Goal: Check status: Check status

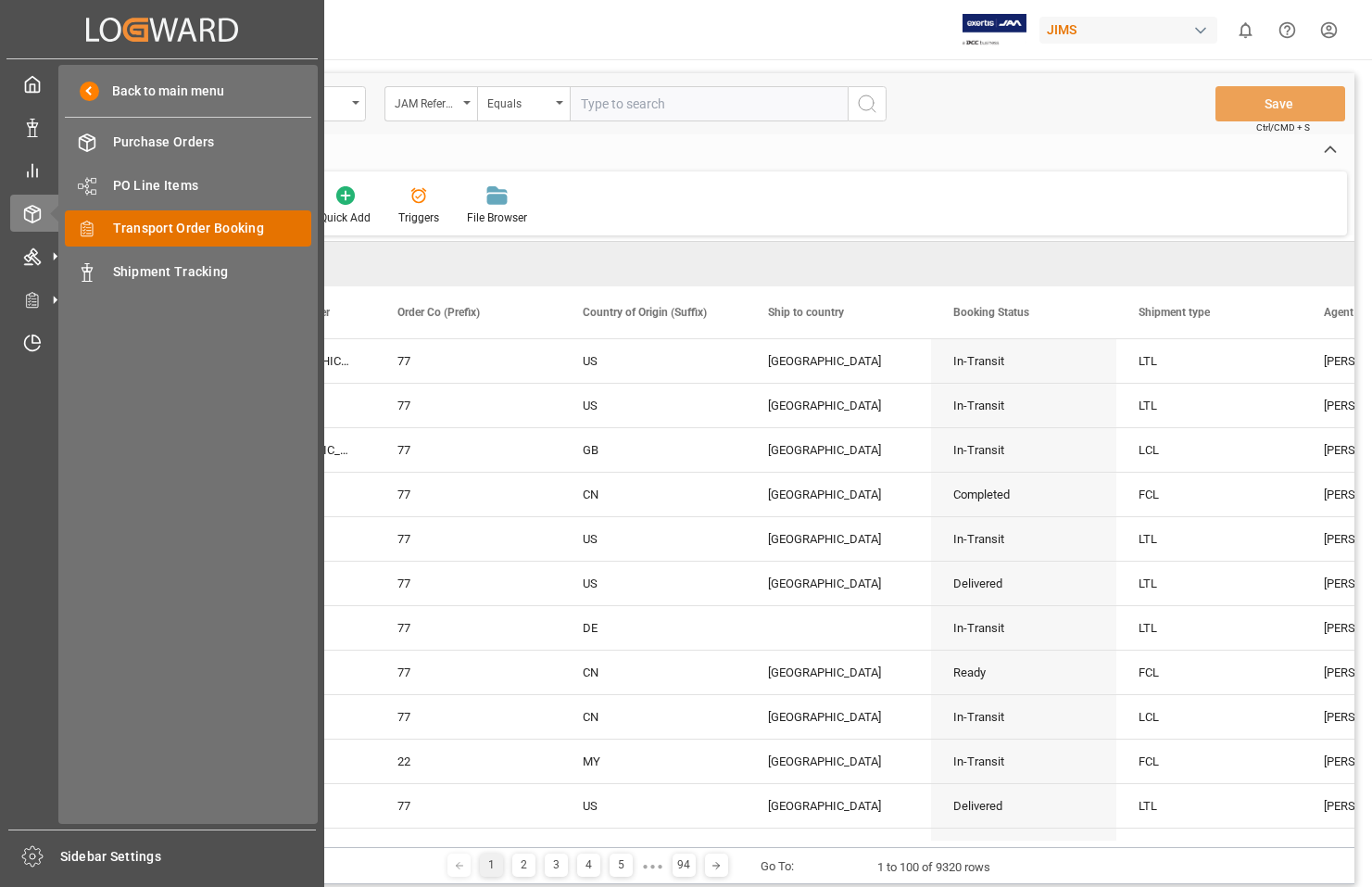
click at [162, 231] on span "Transport Order Booking" at bounding box center [212, 228] width 199 height 19
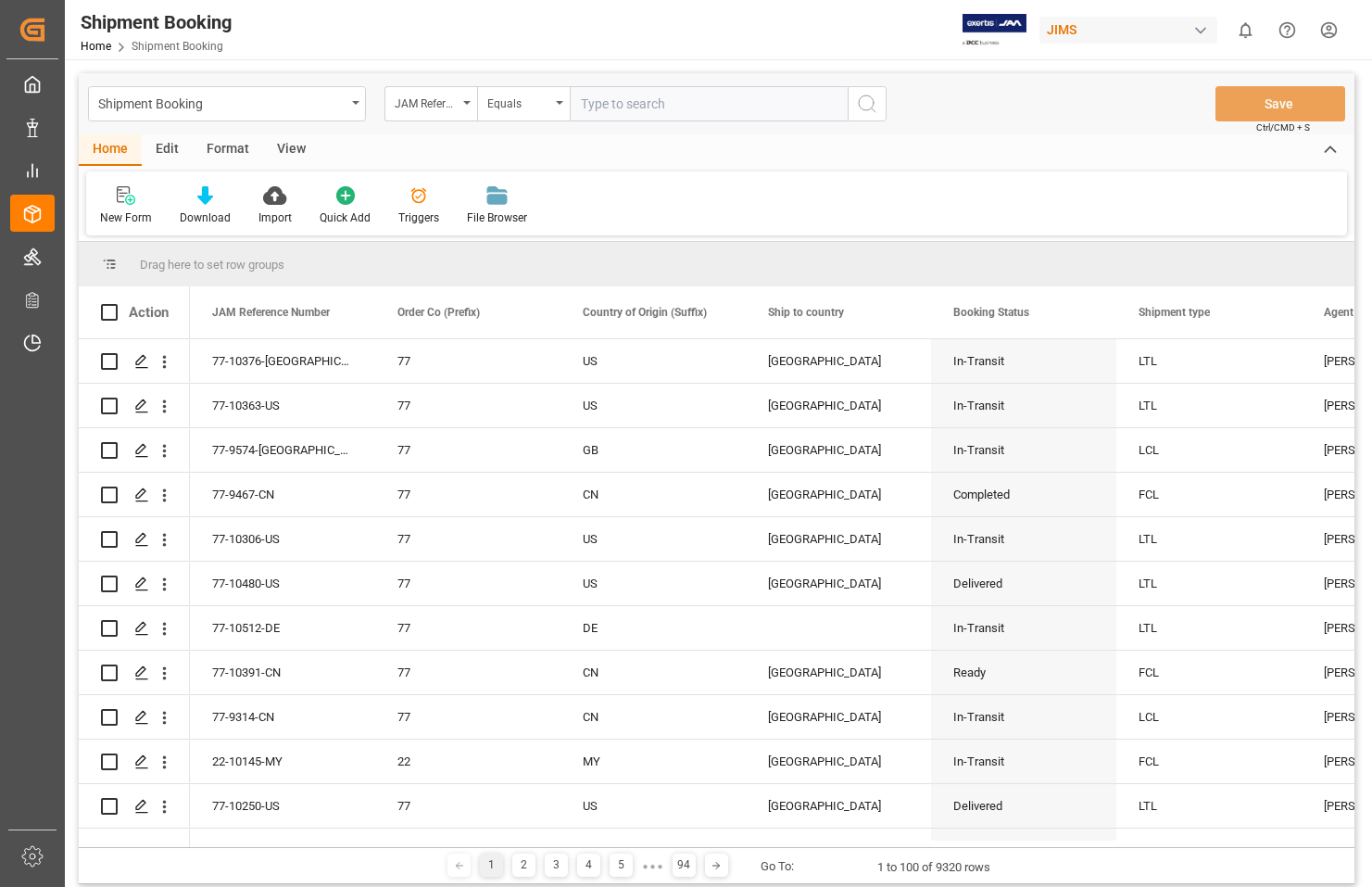
click at [625, 111] on input "text" at bounding box center [709, 104] width 278 height 35
type input "77-10129-[GEOGRAPHIC_DATA]"
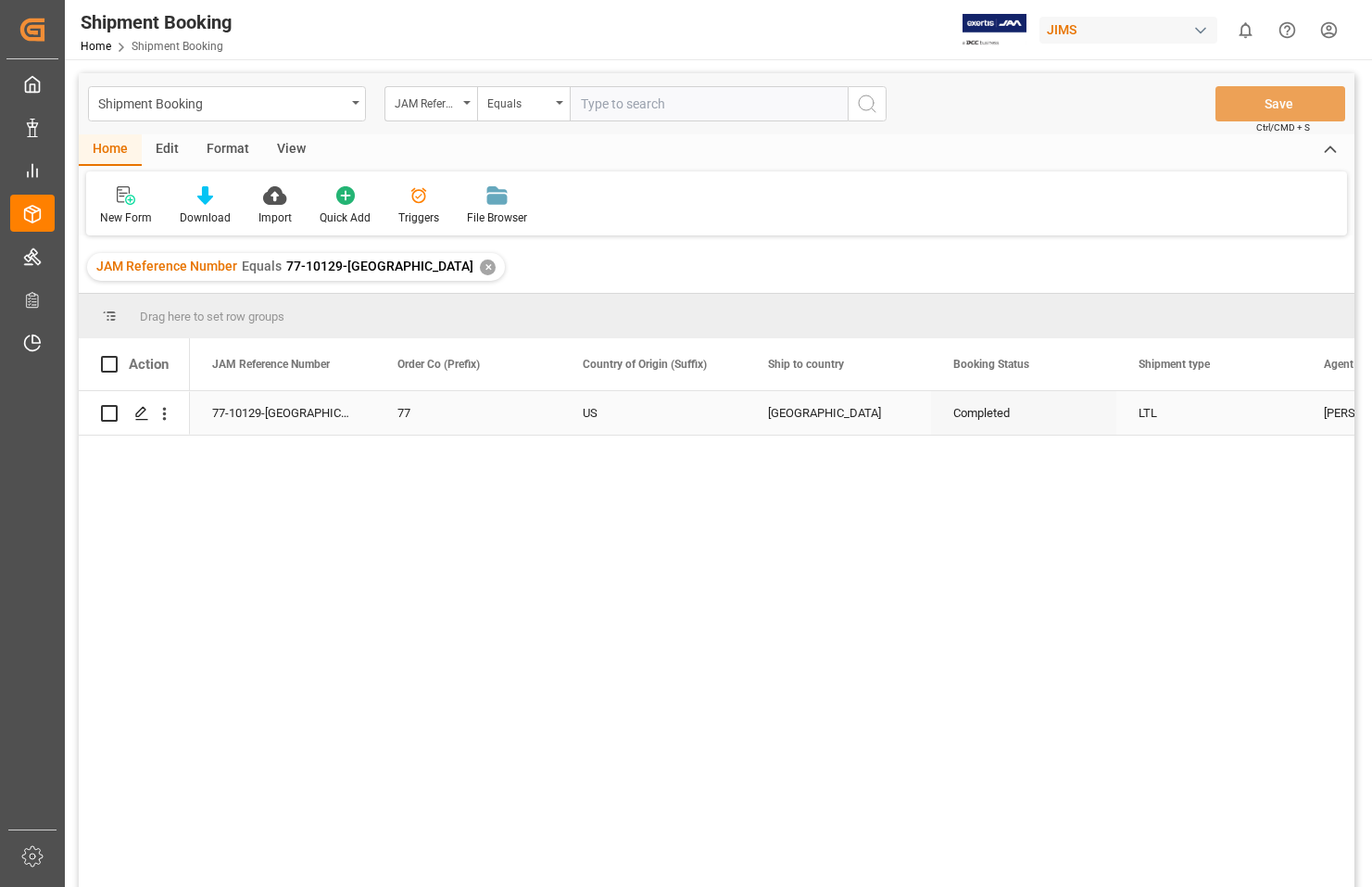
click at [240, 409] on div "77-10129-[GEOGRAPHIC_DATA]" at bounding box center [283, 413] width 186 height 44
click at [136, 411] on icon "Press SPACE to select this row." at bounding box center [142, 414] width 15 height 15
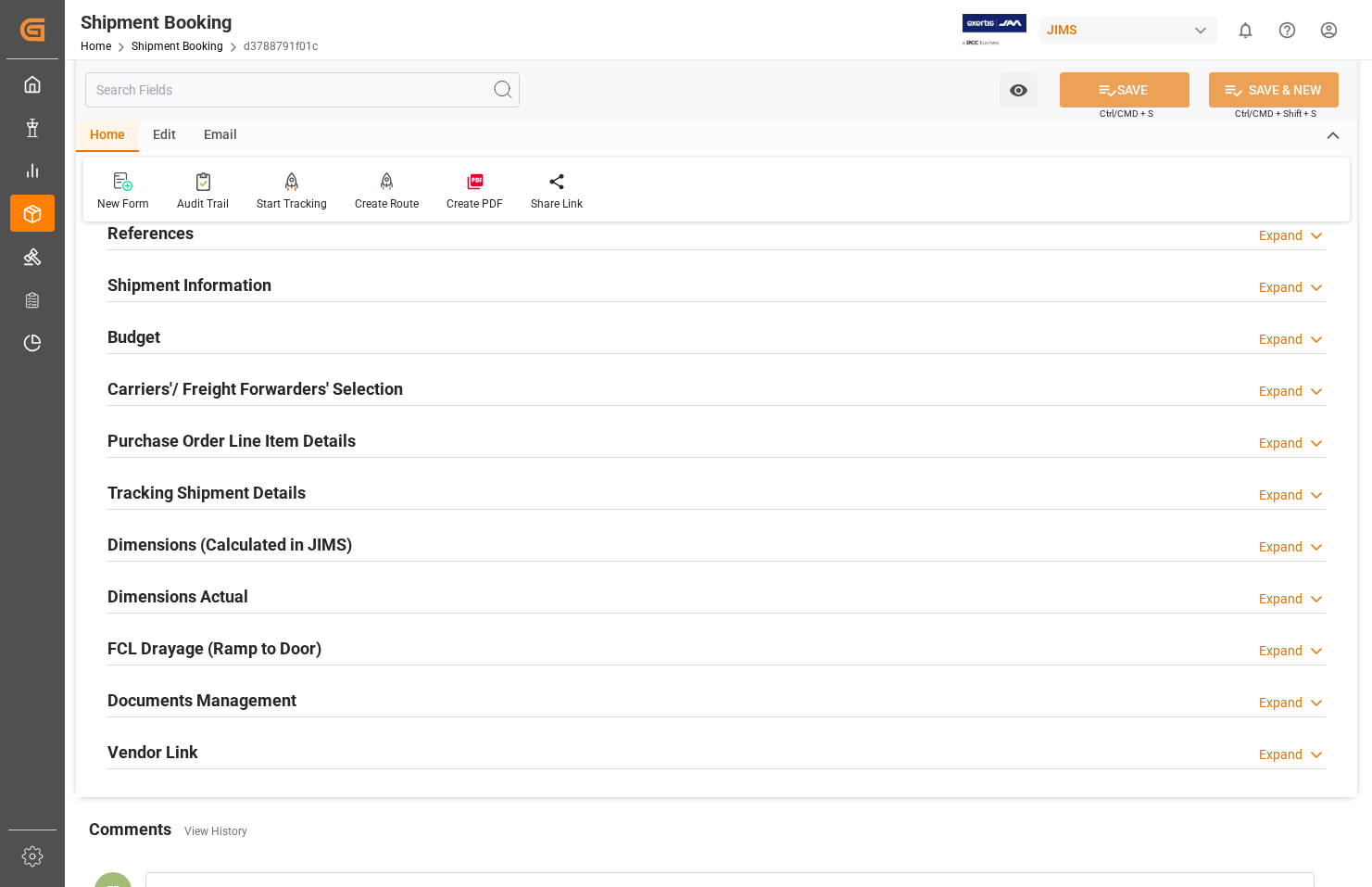
scroll to position [278, 0]
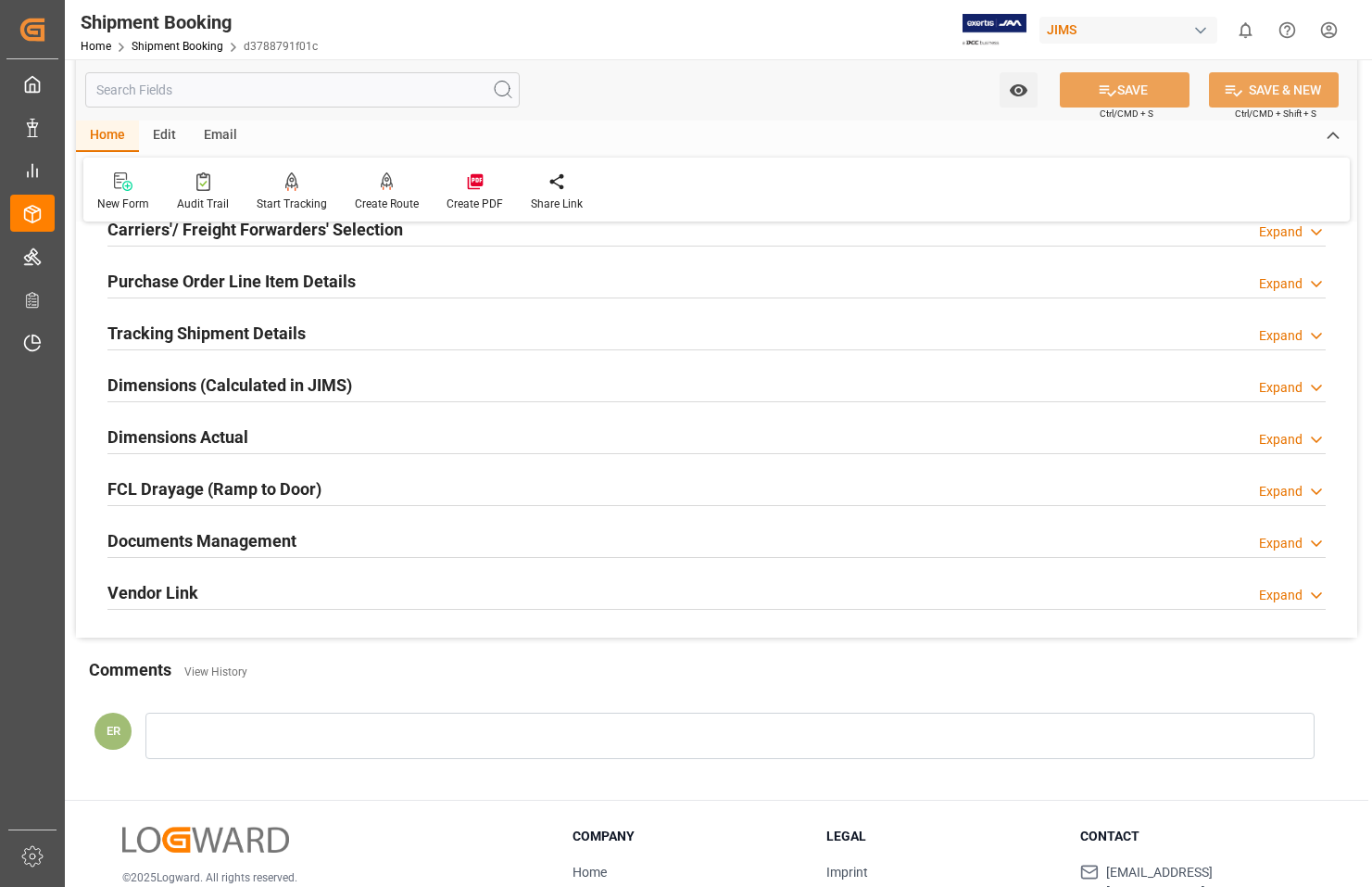
click at [225, 542] on h2 "Documents Management" at bounding box center [202, 541] width 189 height 25
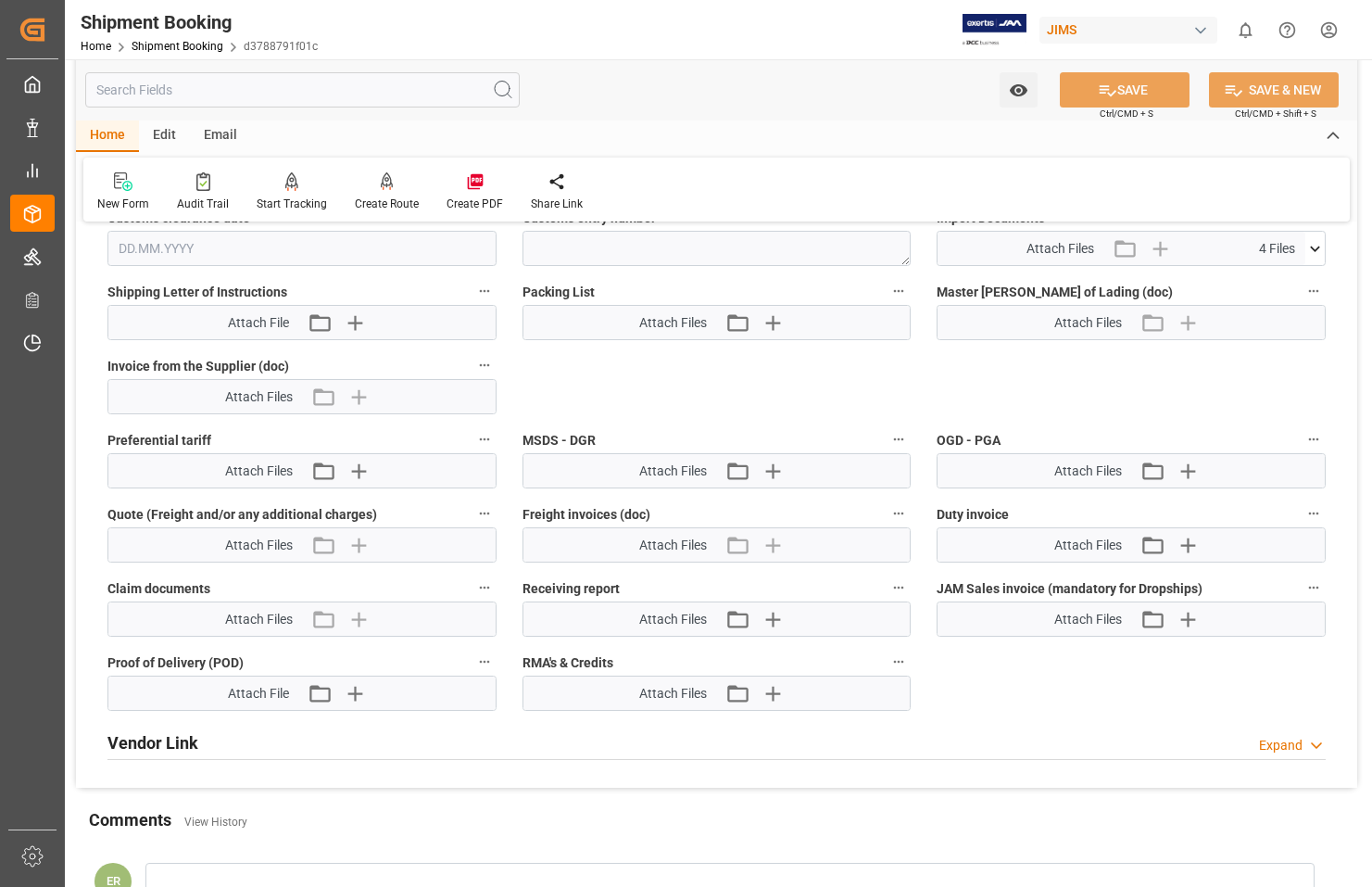
scroll to position [835, 0]
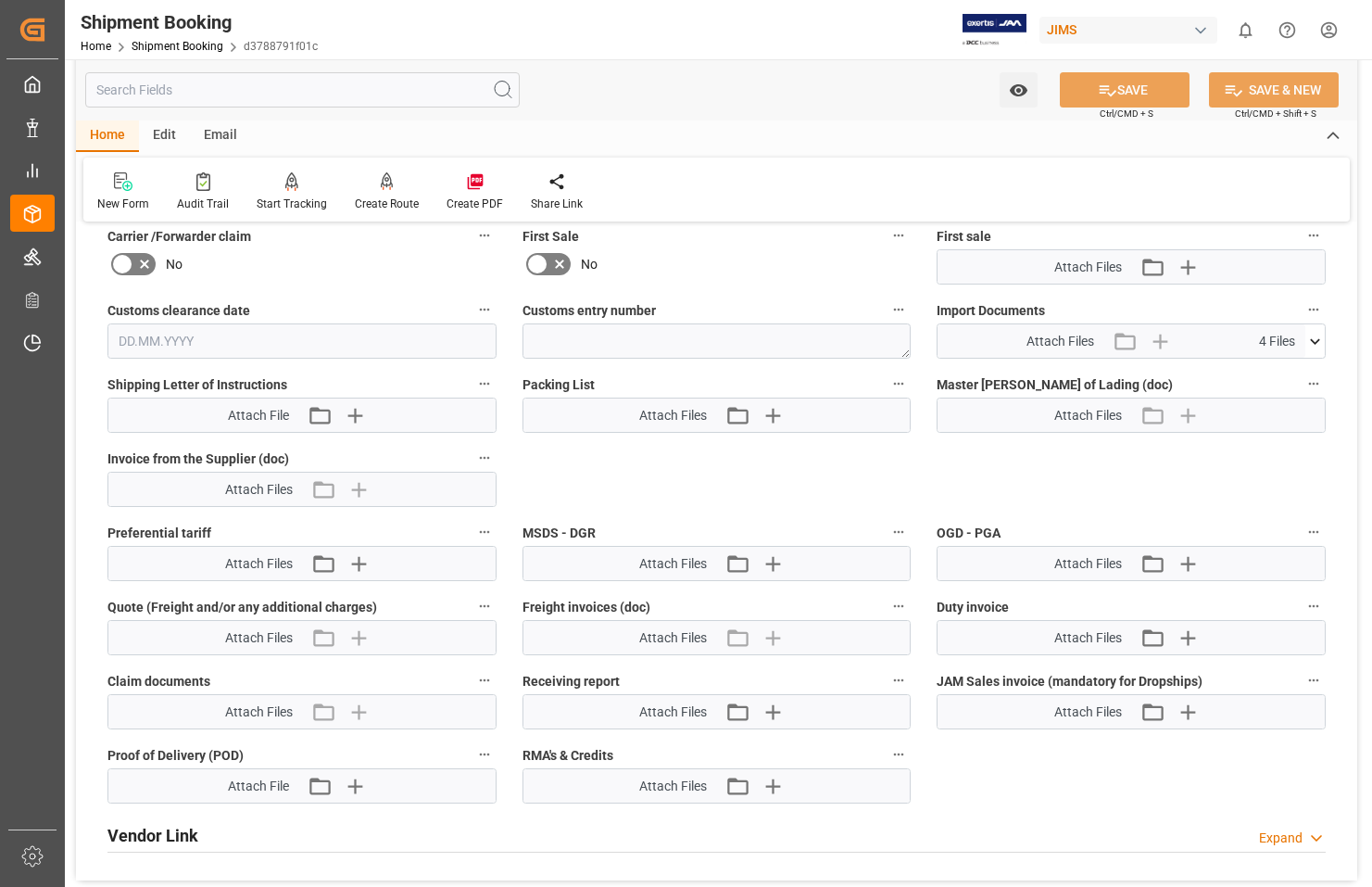
click at [1323, 338] on icon at bounding box center [1315, 342] width 19 height 19
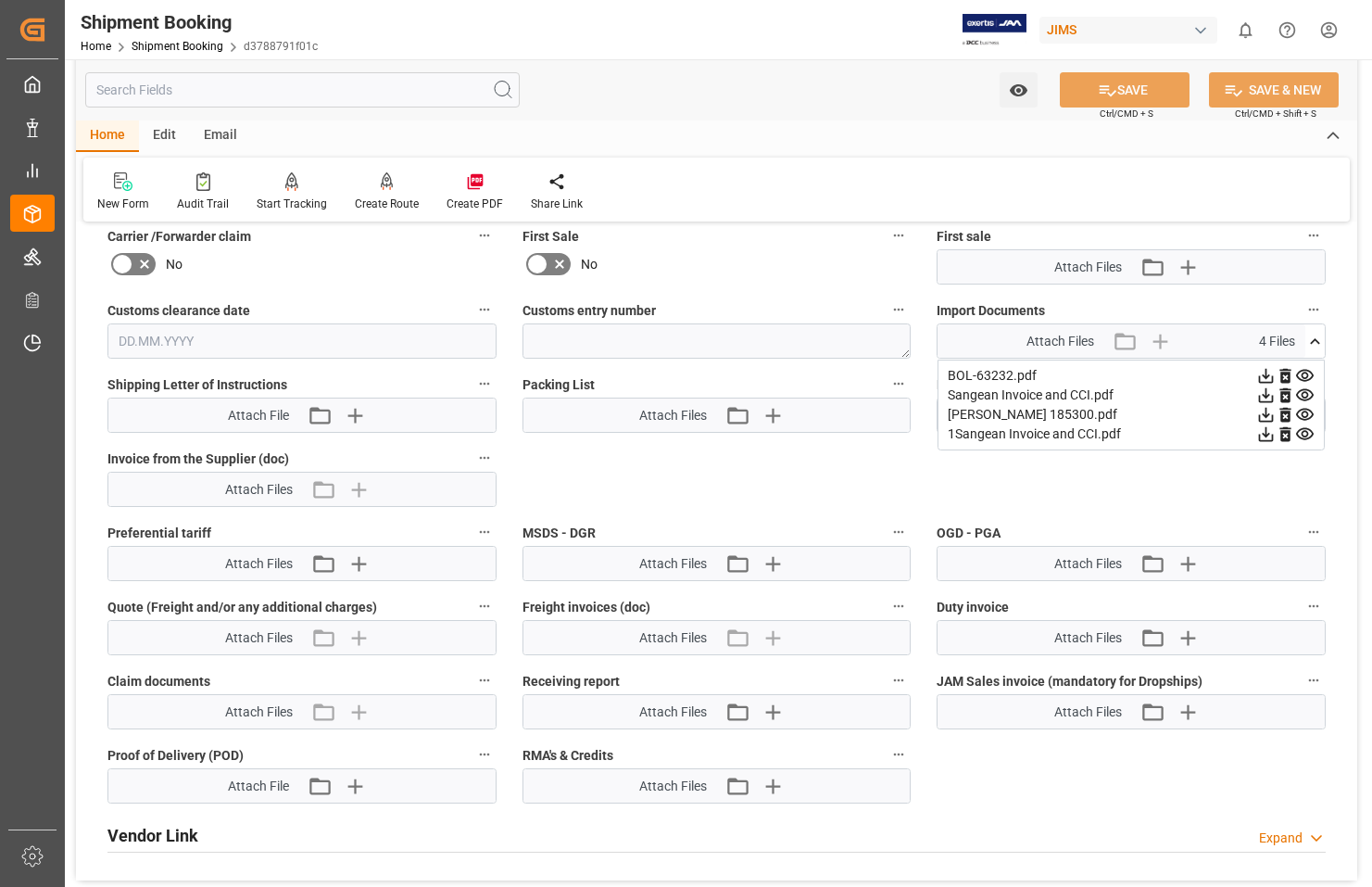
click at [1274, 392] on icon at bounding box center [1267, 396] width 15 height 15
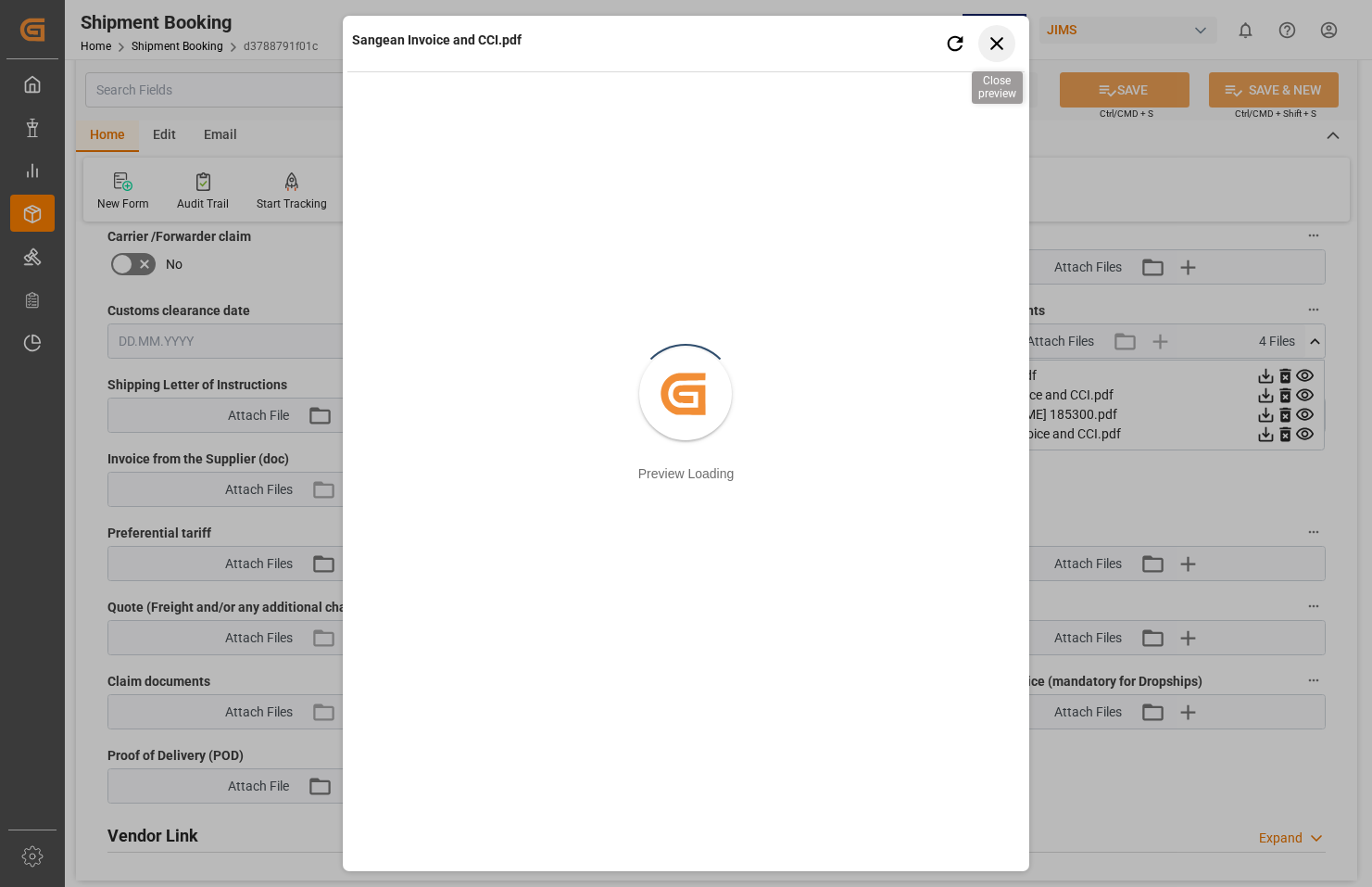
click at [1002, 49] on icon "button" at bounding box center [997, 44] width 13 height 13
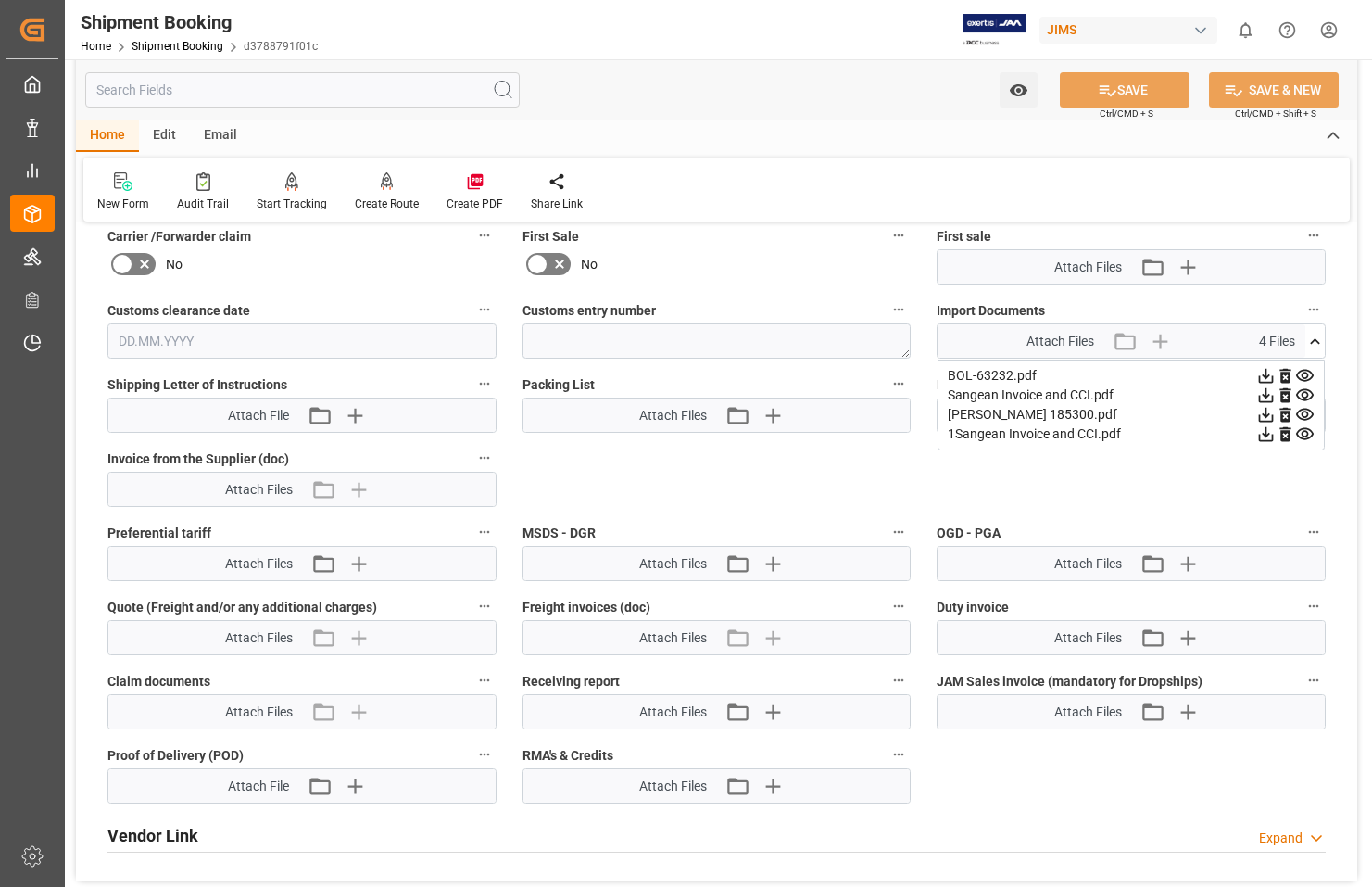
click at [1264, 391] on icon at bounding box center [1266, 395] width 19 height 19
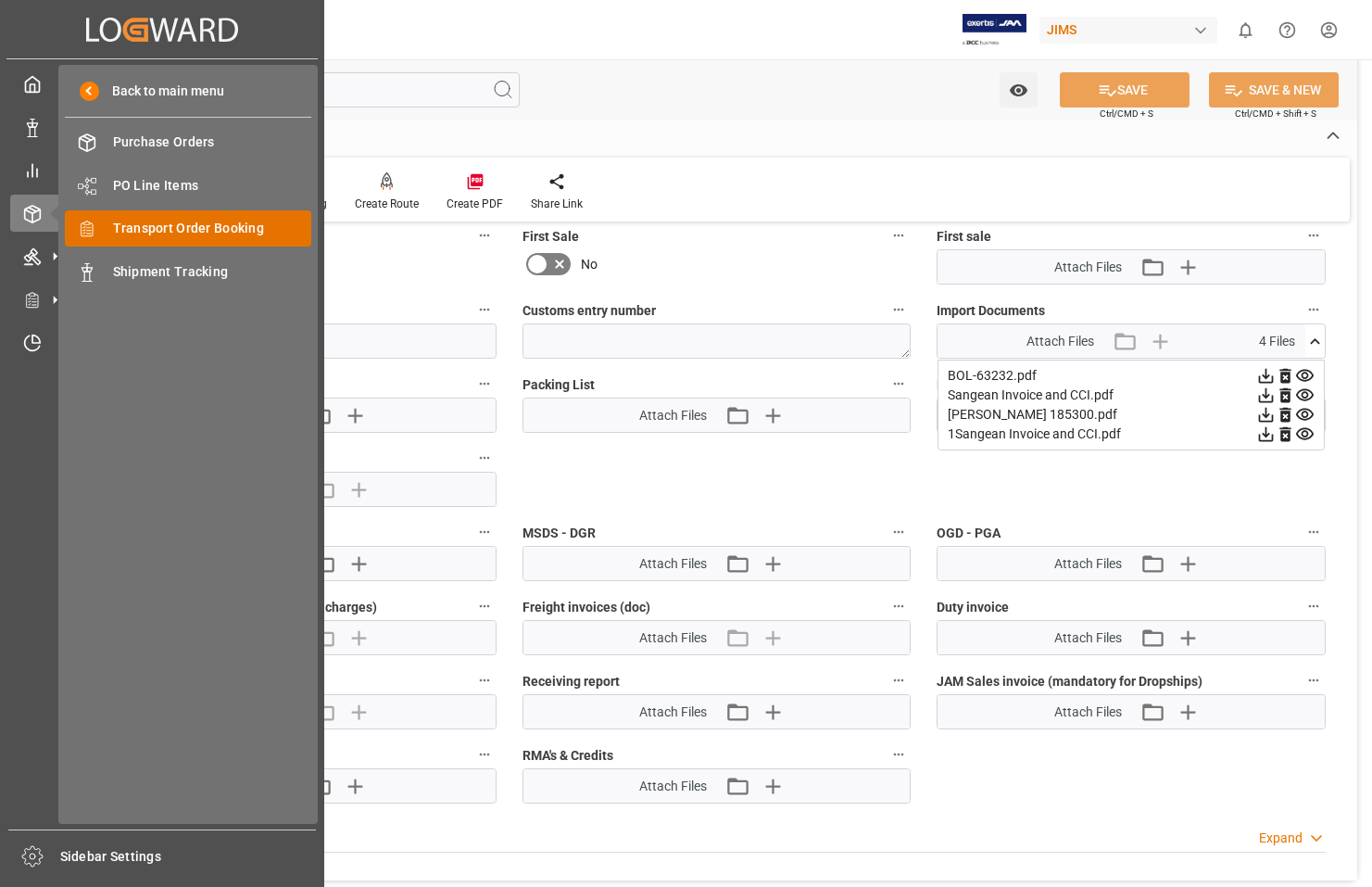
click at [130, 213] on div "Transport Order Booking Transport Order Booking" at bounding box center [187, 228] width 246 height 36
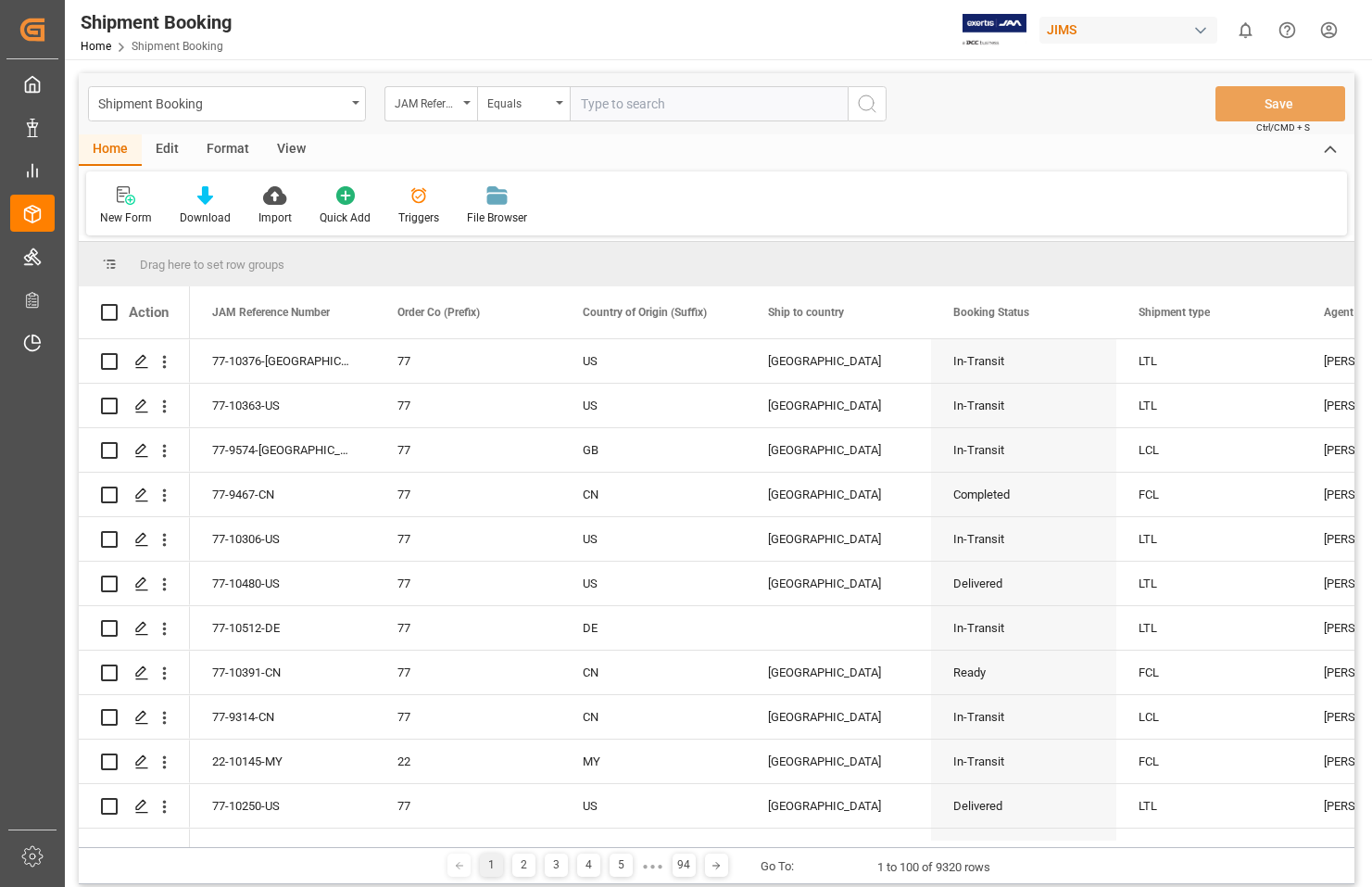
click at [637, 110] on input "text" at bounding box center [709, 104] width 278 height 35
type input "77-9590-DE"
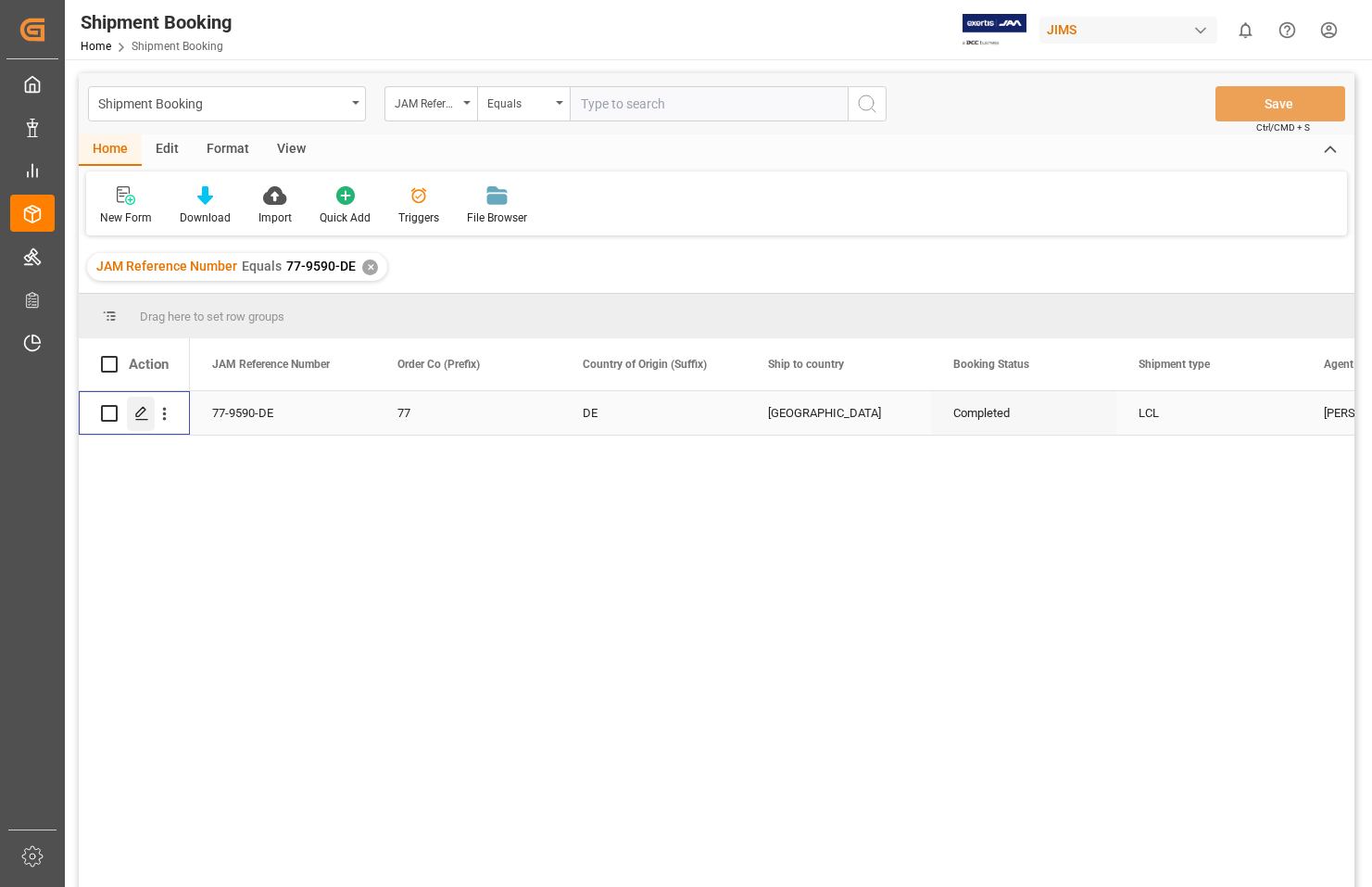
click at [142, 413] on polygon "Press SPACE to select this row." at bounding box center [141, 413] width 10 height 10
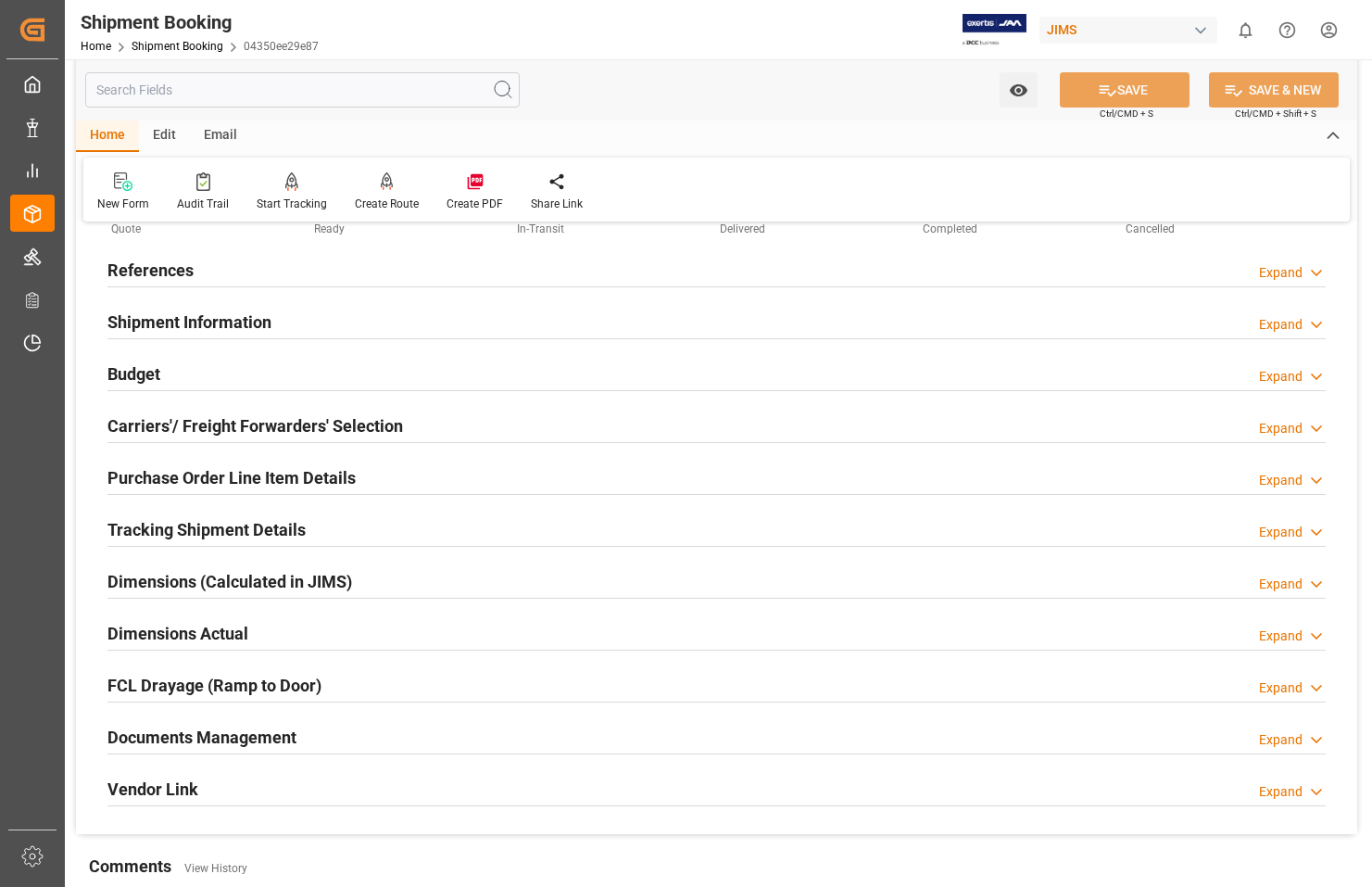
scroll to position [186, 0]
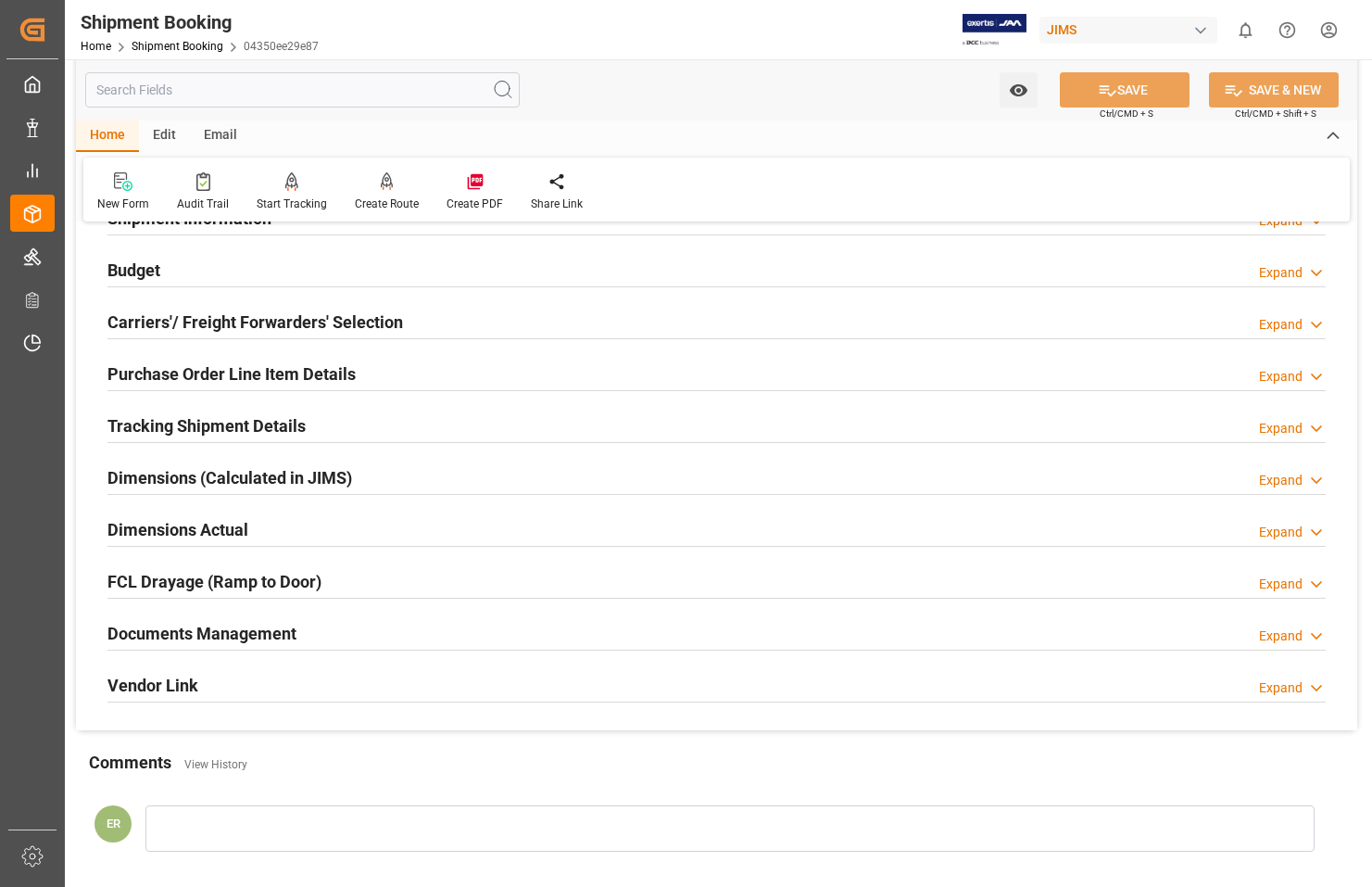
click at [284, 630] on h2 "Documents Management" at bounding box center [202, 634] width 189 height 25
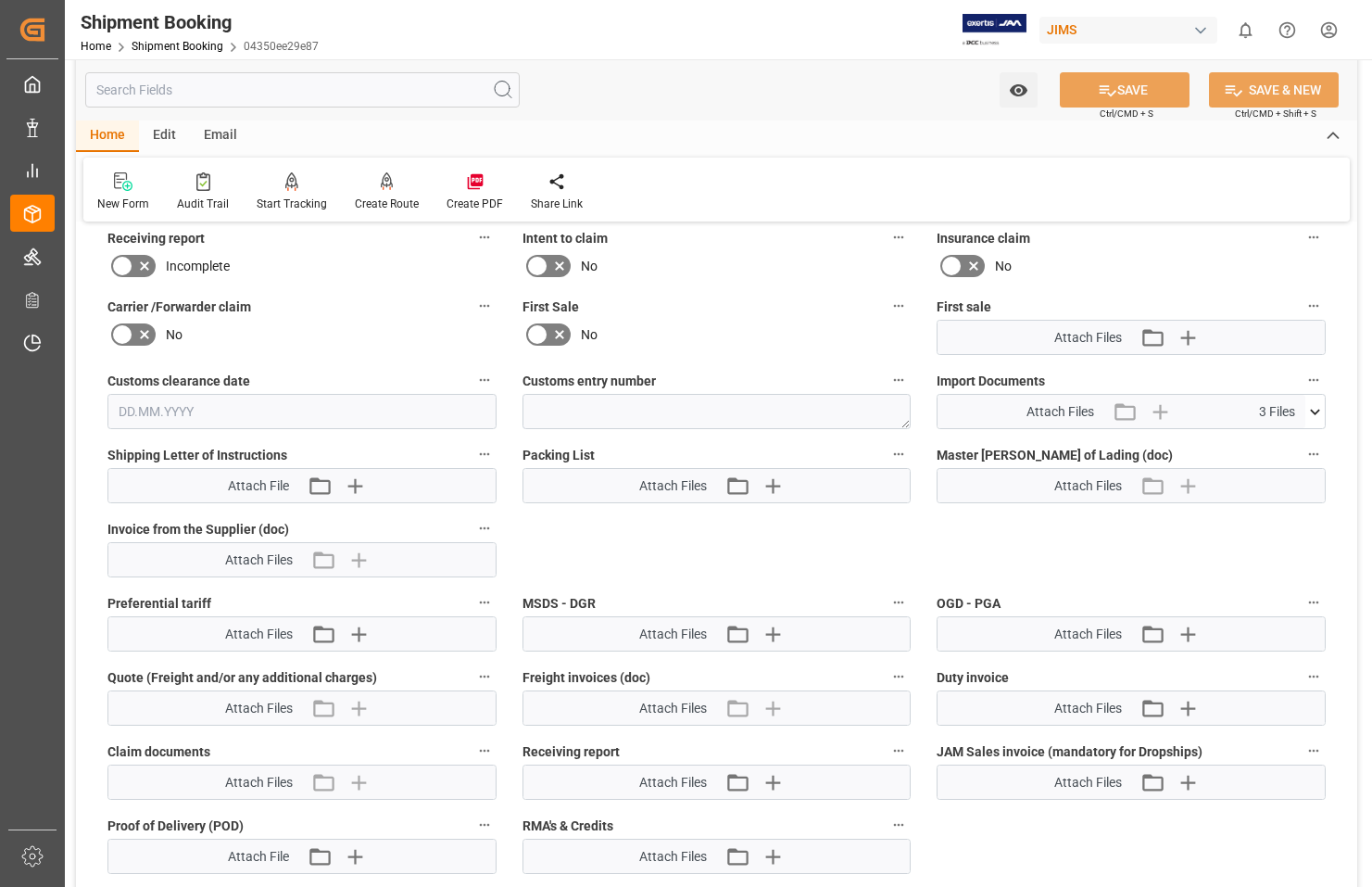
scroll to position [741, 0]
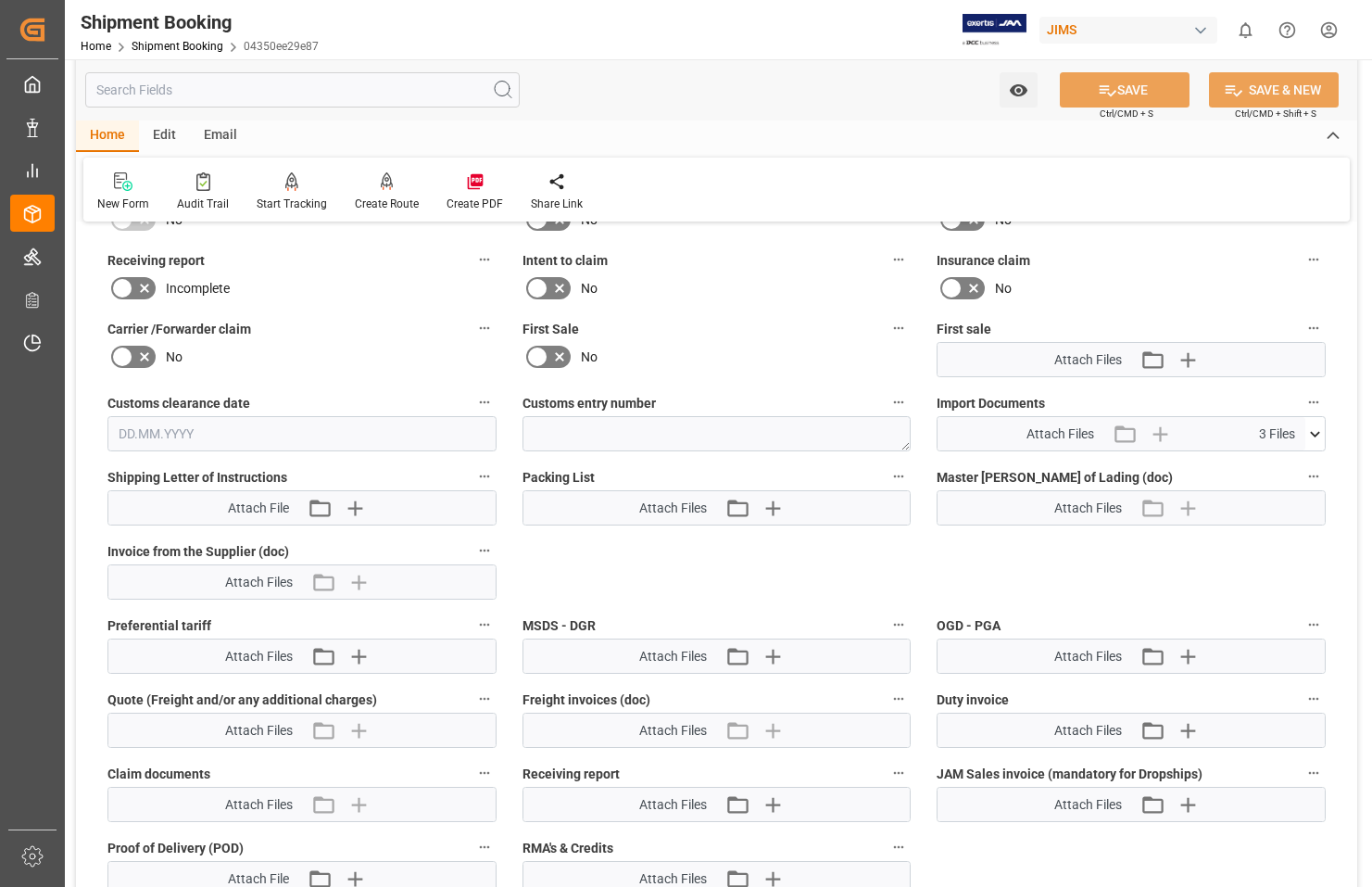
click at [1276, 431] on span "3 Files" at bounding box center [1278, 434] width 36 height 19
click at [1314, 436] on icon at bounding box center [1315, 434] width 19 height 19
click at [1276, 468] on icon at bounding box center [1266, 468] width 19 height 19
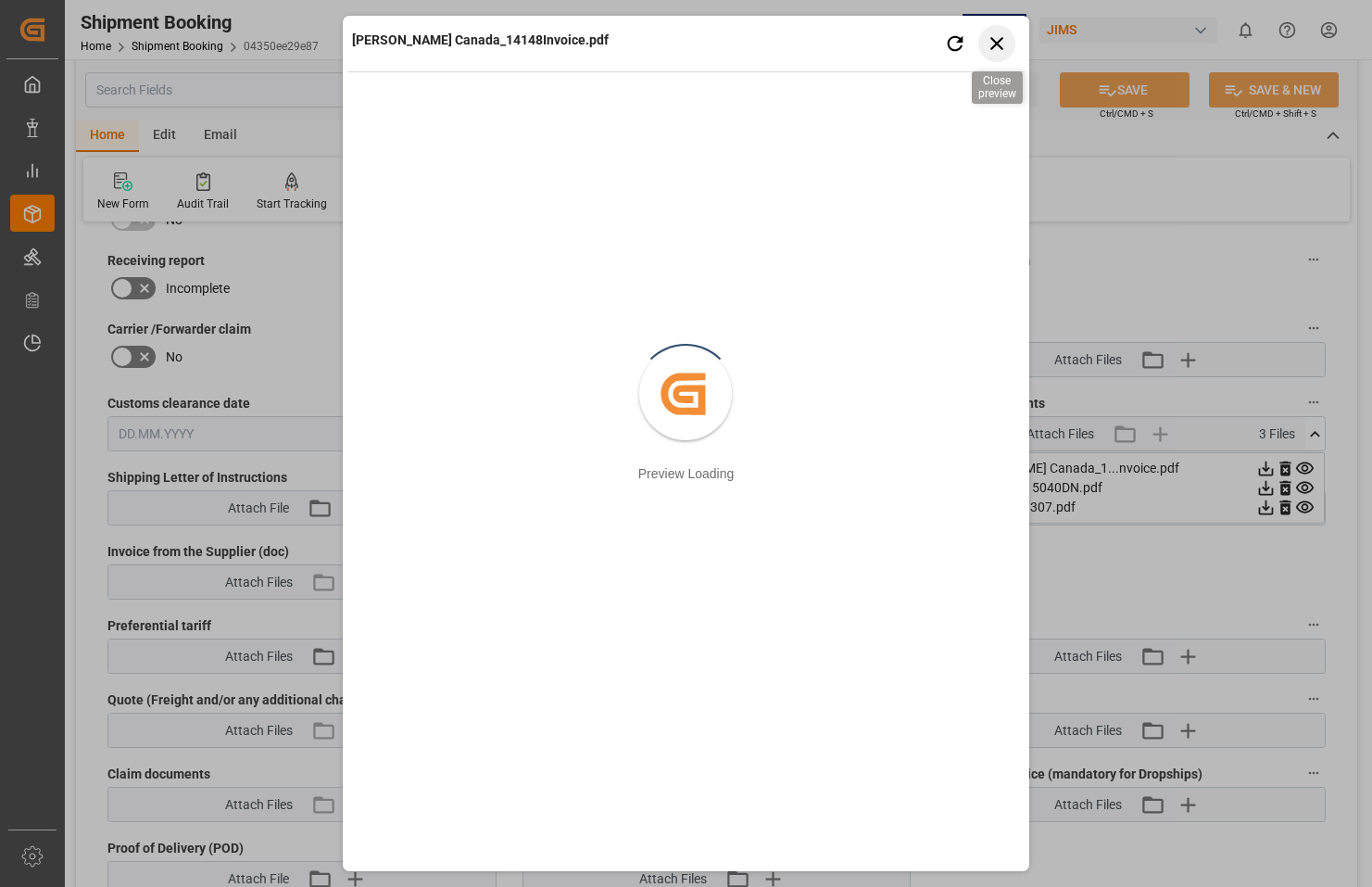
click at [998, 45] on icon "button" at bounding box center [997, 44] width 13 height 13
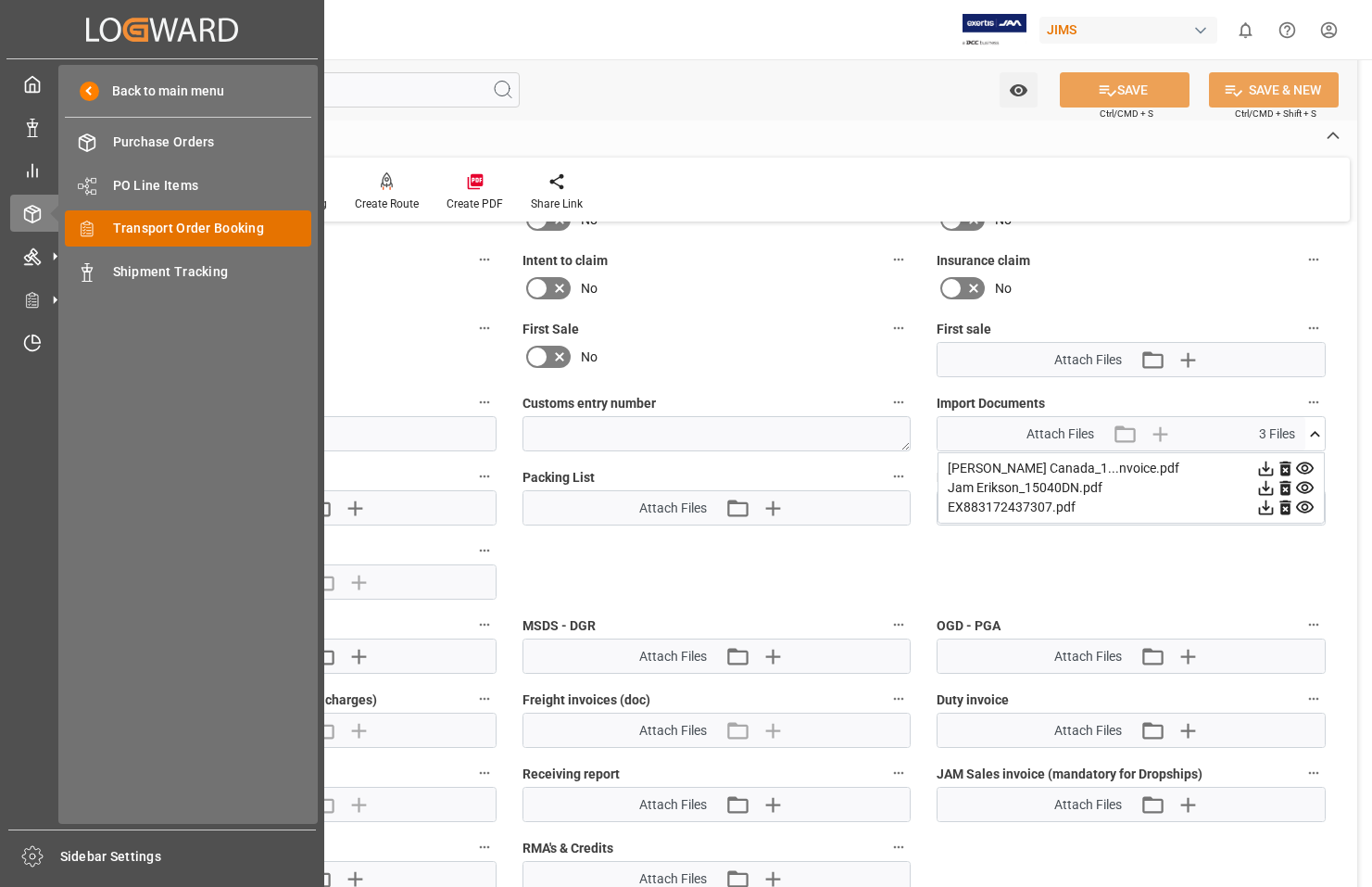
click at [130, 231] on span "Transport Order Booking" at bounding box center [212, 228] width 199 height 19
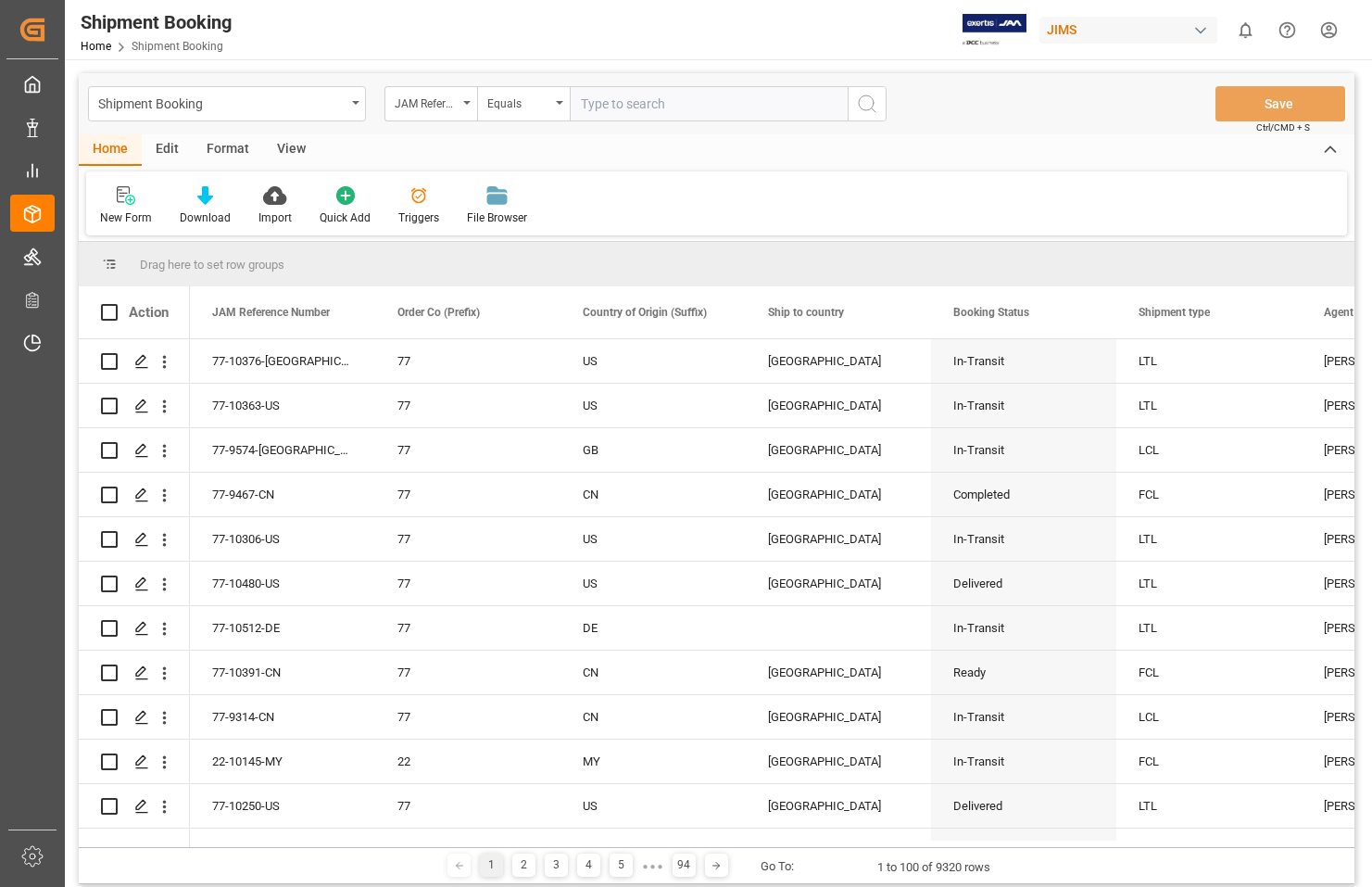
click at [635, 106] on input "text" at bounding box center [709, 104] width 278 height 35
type input "77-10014-US"
click at [878, 102] on button "search button" at bounding box center [867, 104] width 39 height 35
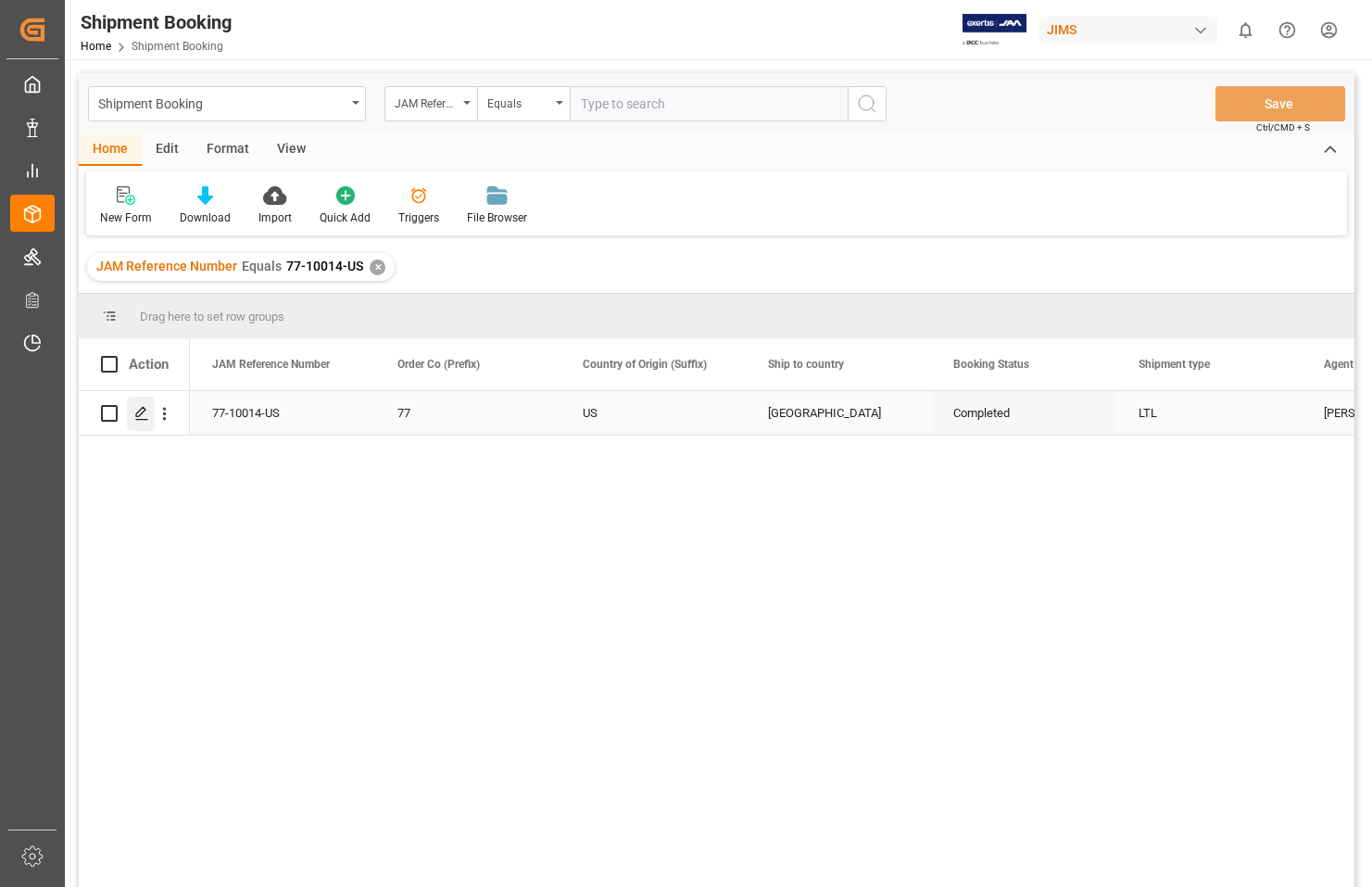
click at [140, 414] on icon "Press SPACE to select this row." at bounding box center [142, 414] width 15 height 15
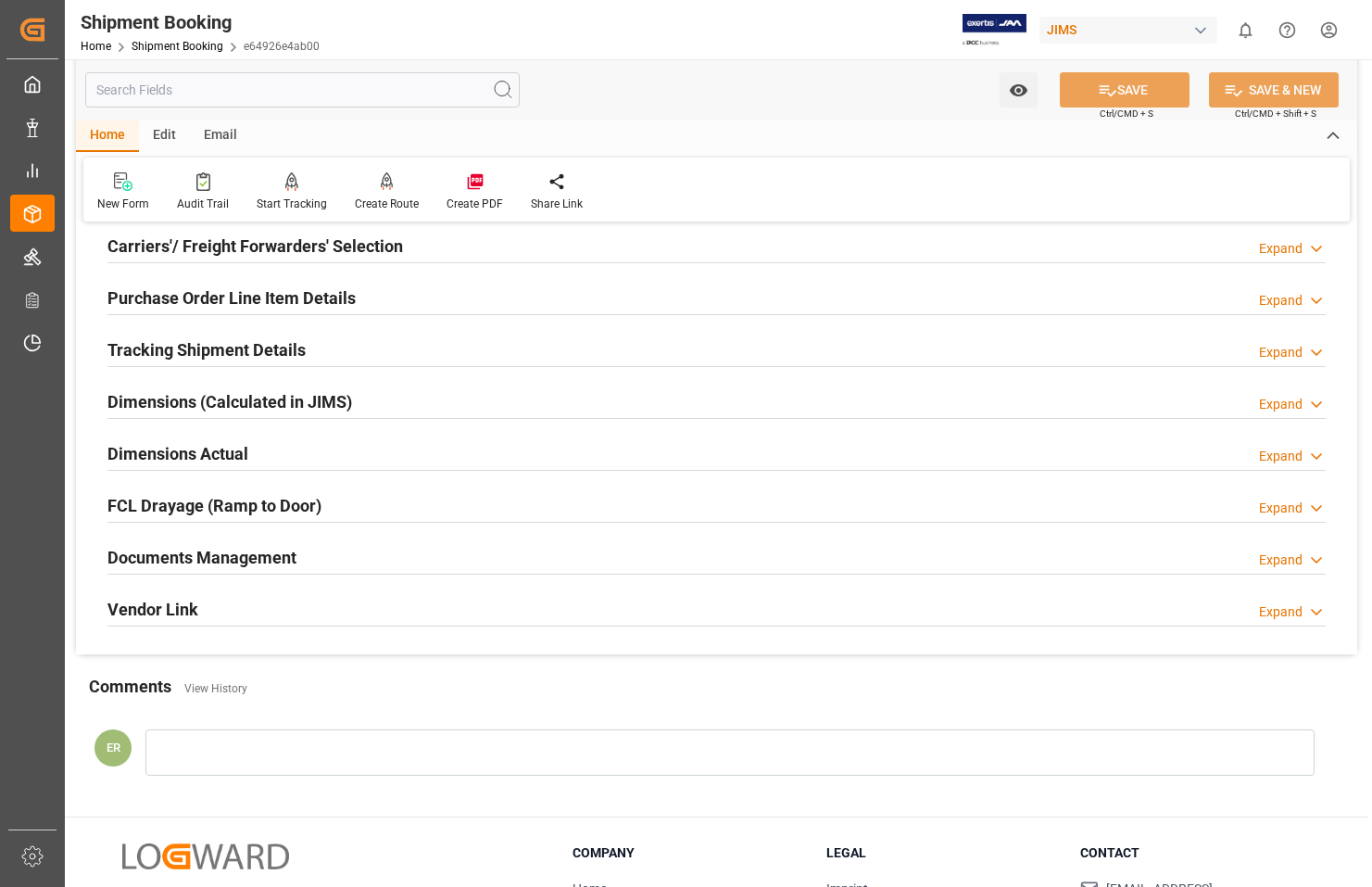
scroll to position [371, 0]
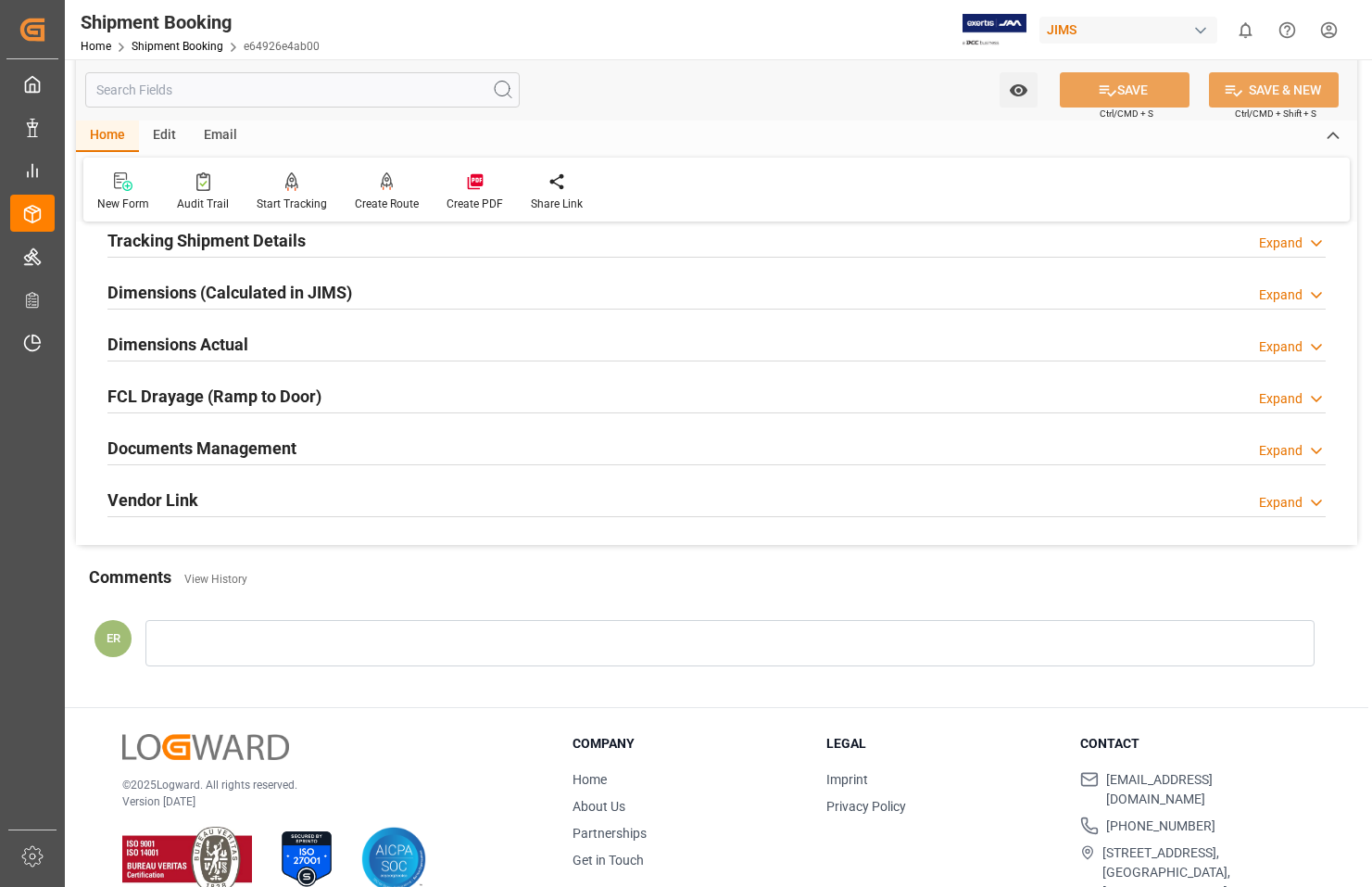
click at [250, 448] on h2 "Documents Management" at bounding box center [202, 448] width 189 height 25
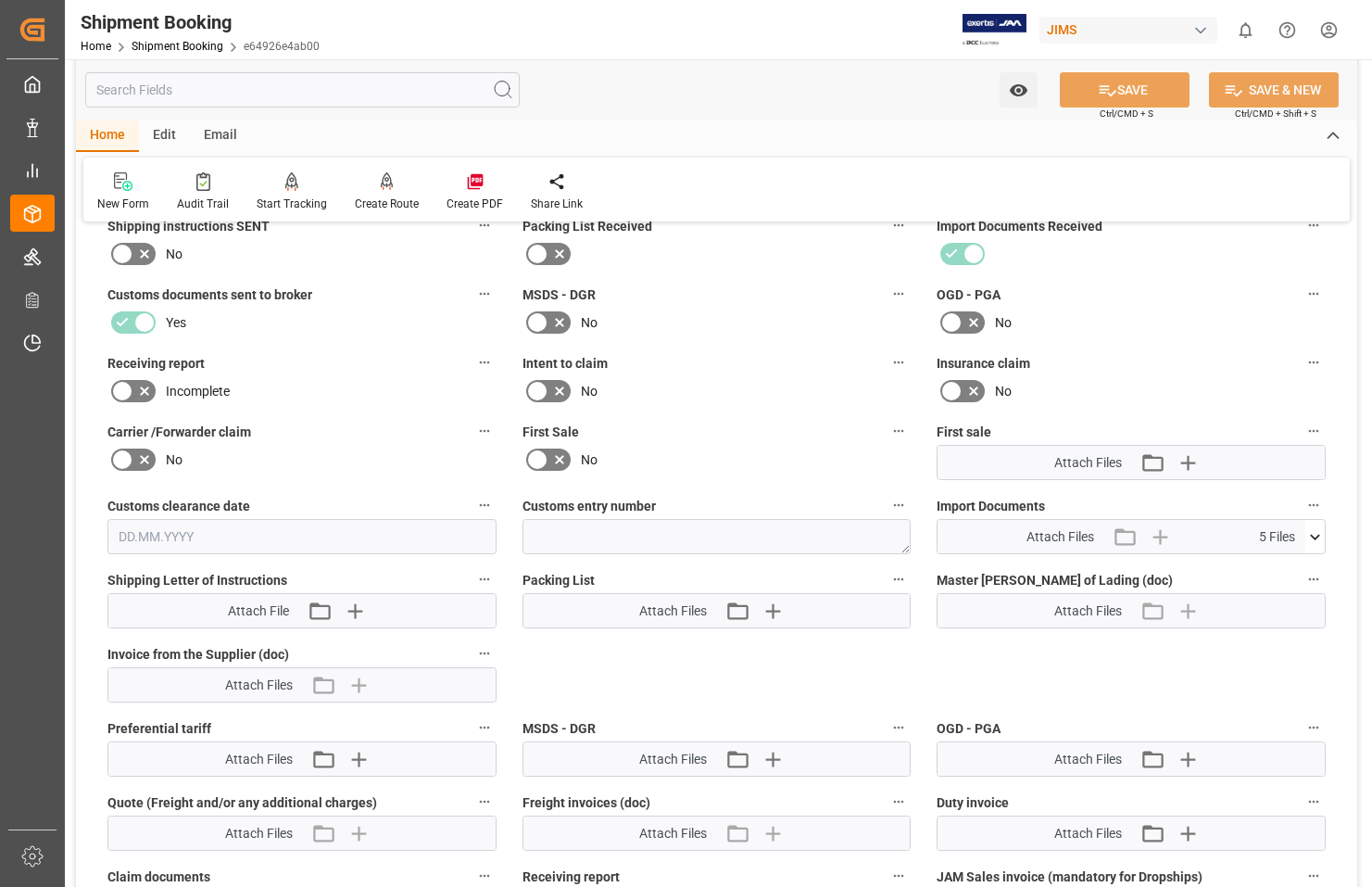
scroll to position [649, 0]
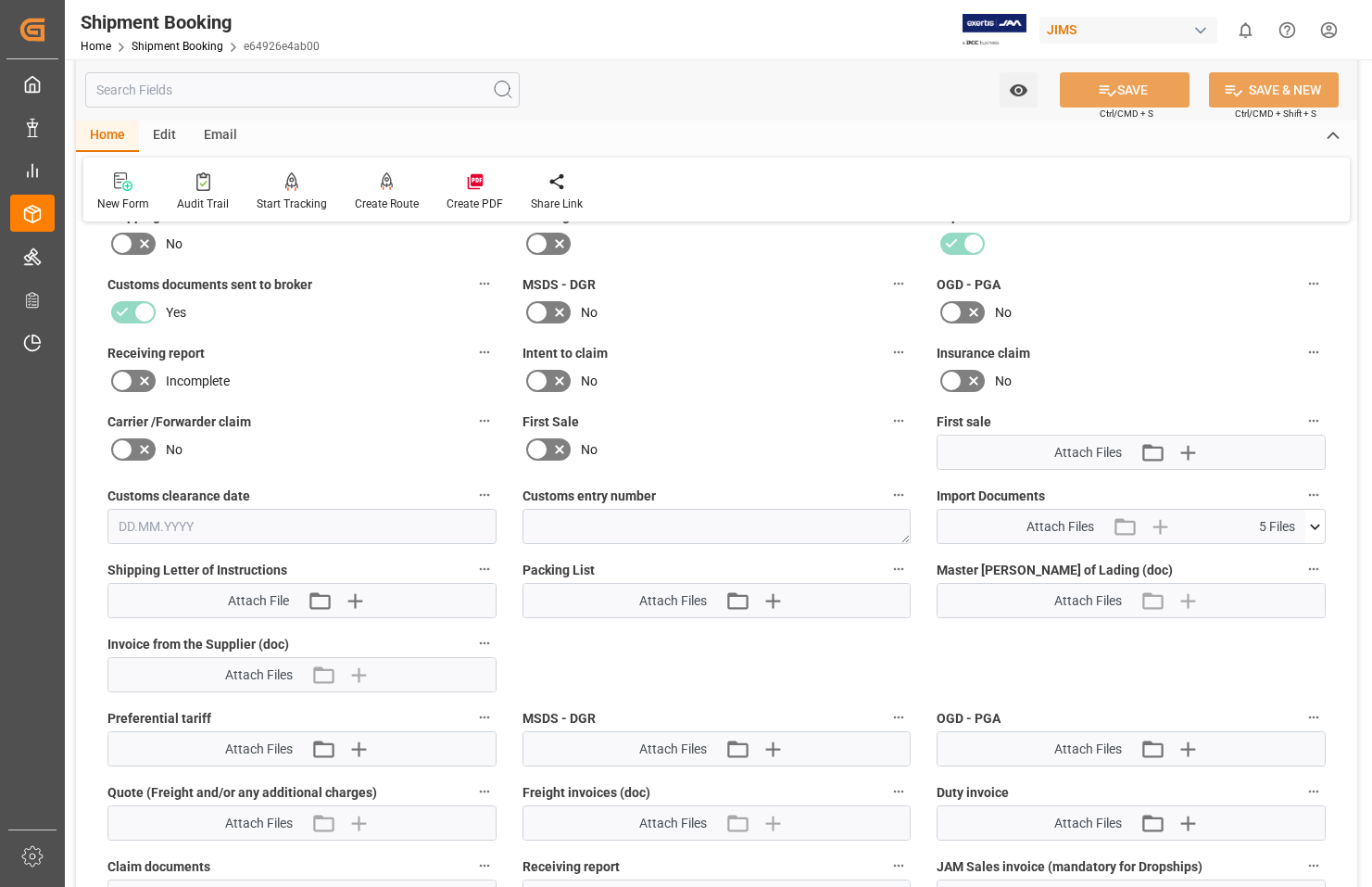
click at [1274, 518] on span "5 Files" at bounding box center [1278, 526] width 36 height 19
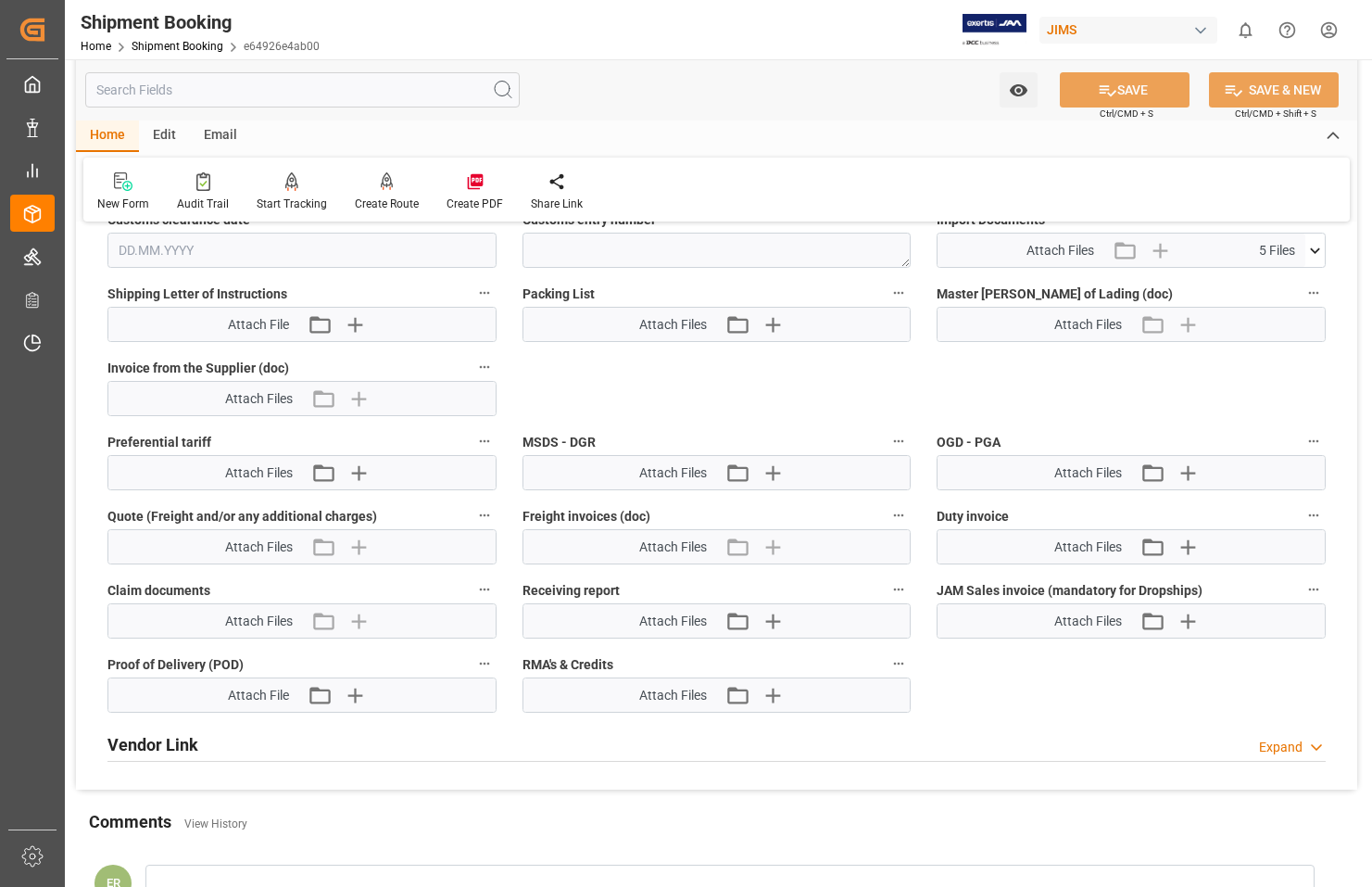
scroll to position [927, 0]
click at [1321, 251] on icon at bounding box center [1315, 248] width 19 height 19
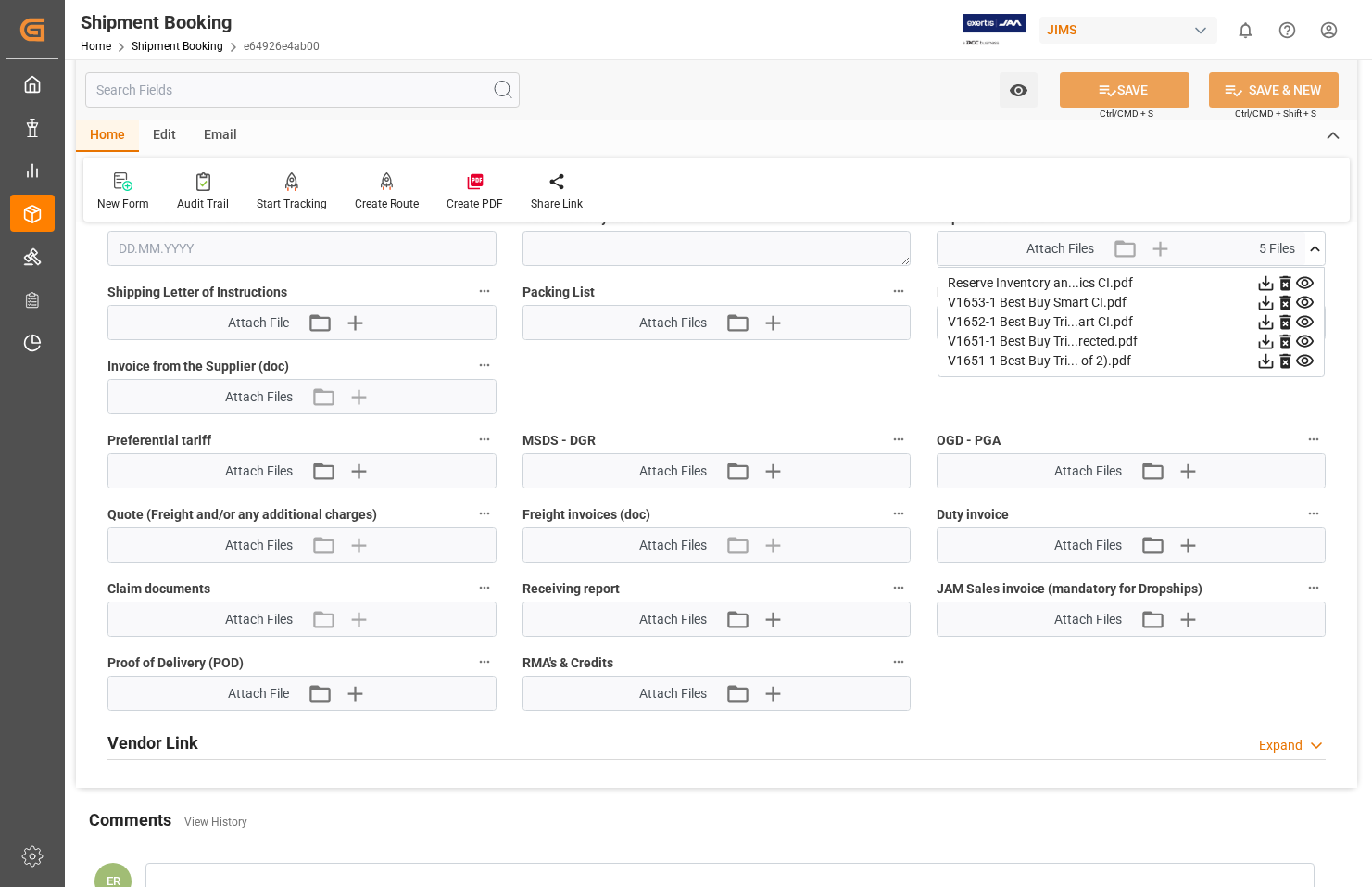
click at [1276, 281] on icon at bounding box center [1266, 283] width 19 height 19
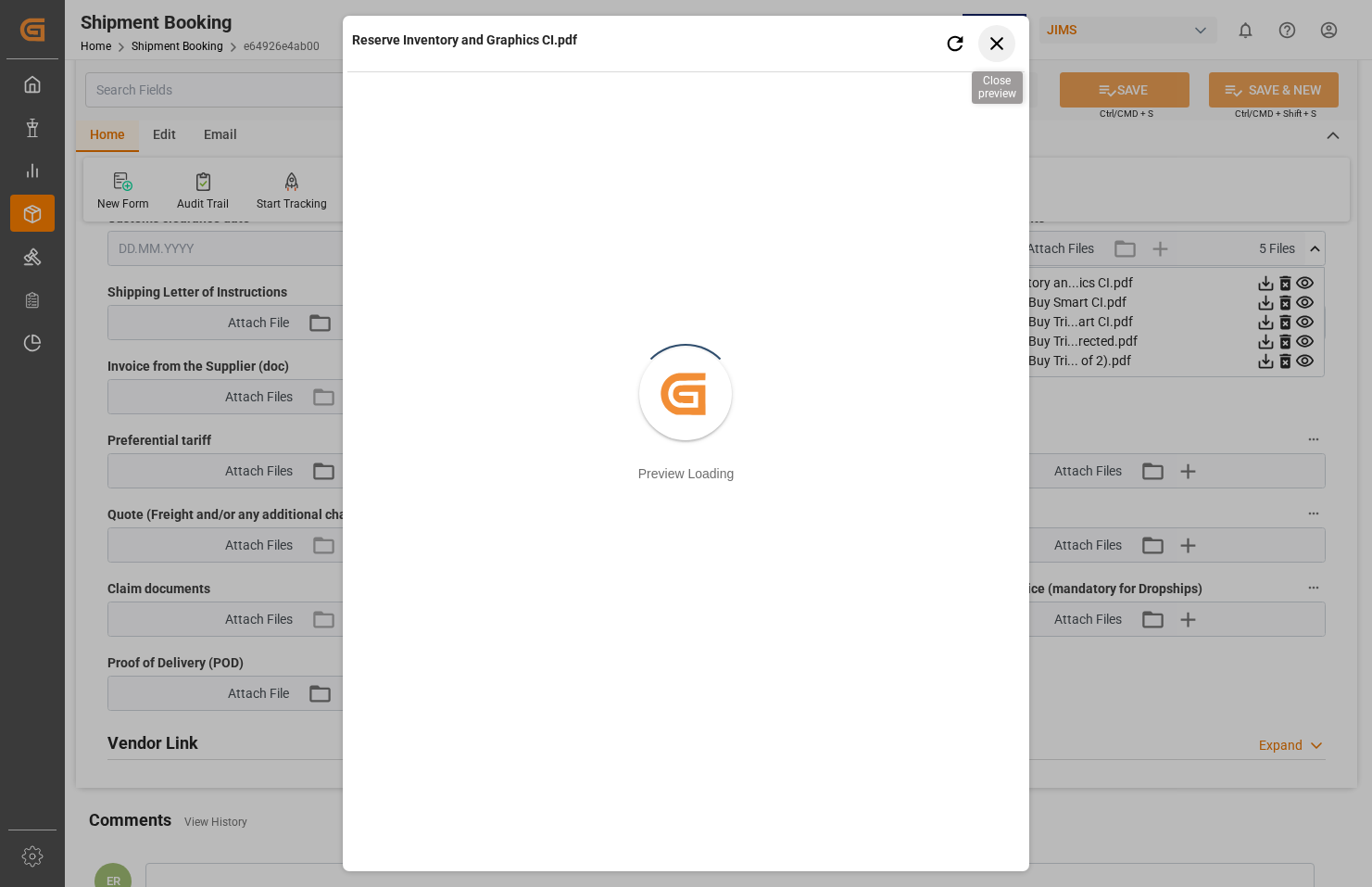
click at [997, 40] on icon "button" at bounding box center [996, 43] width 23 height 23
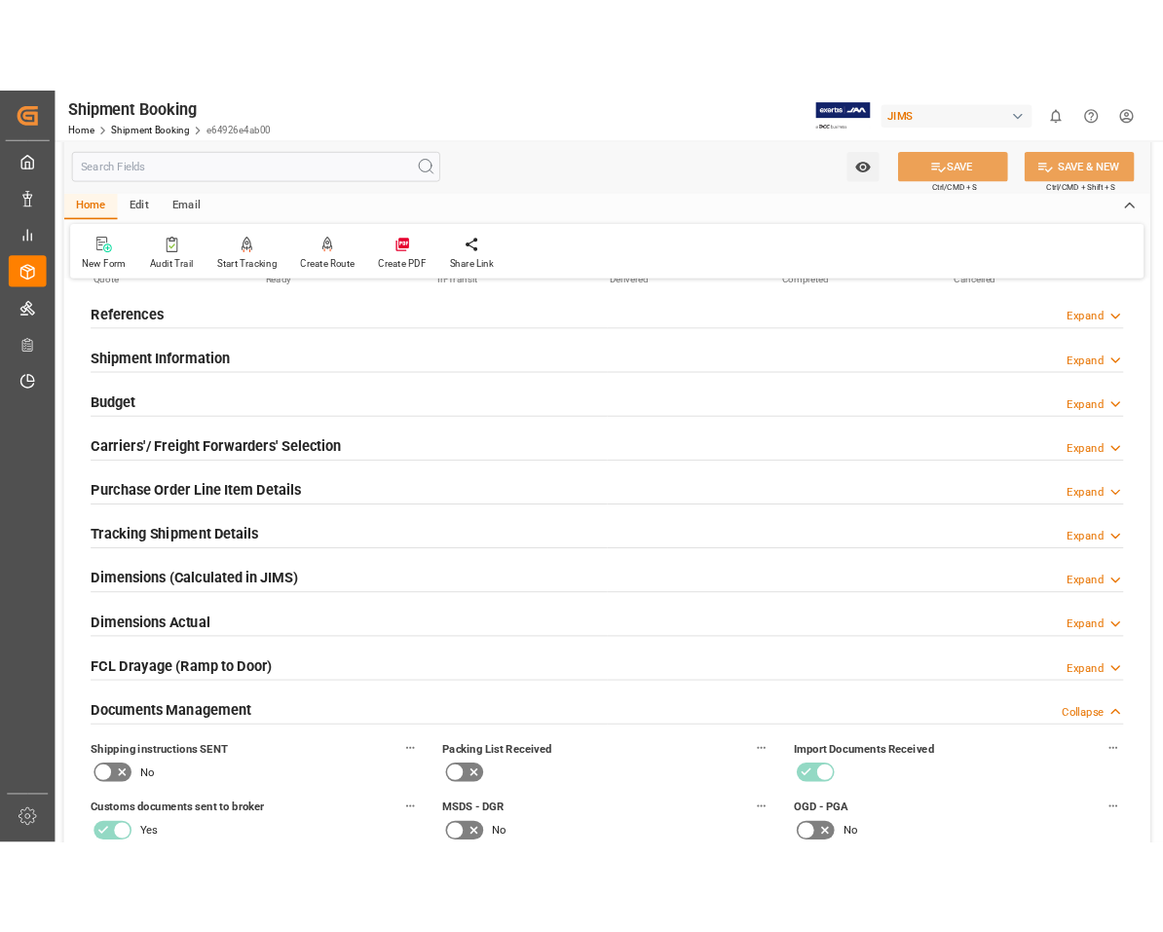
scroll to position [0, 0]
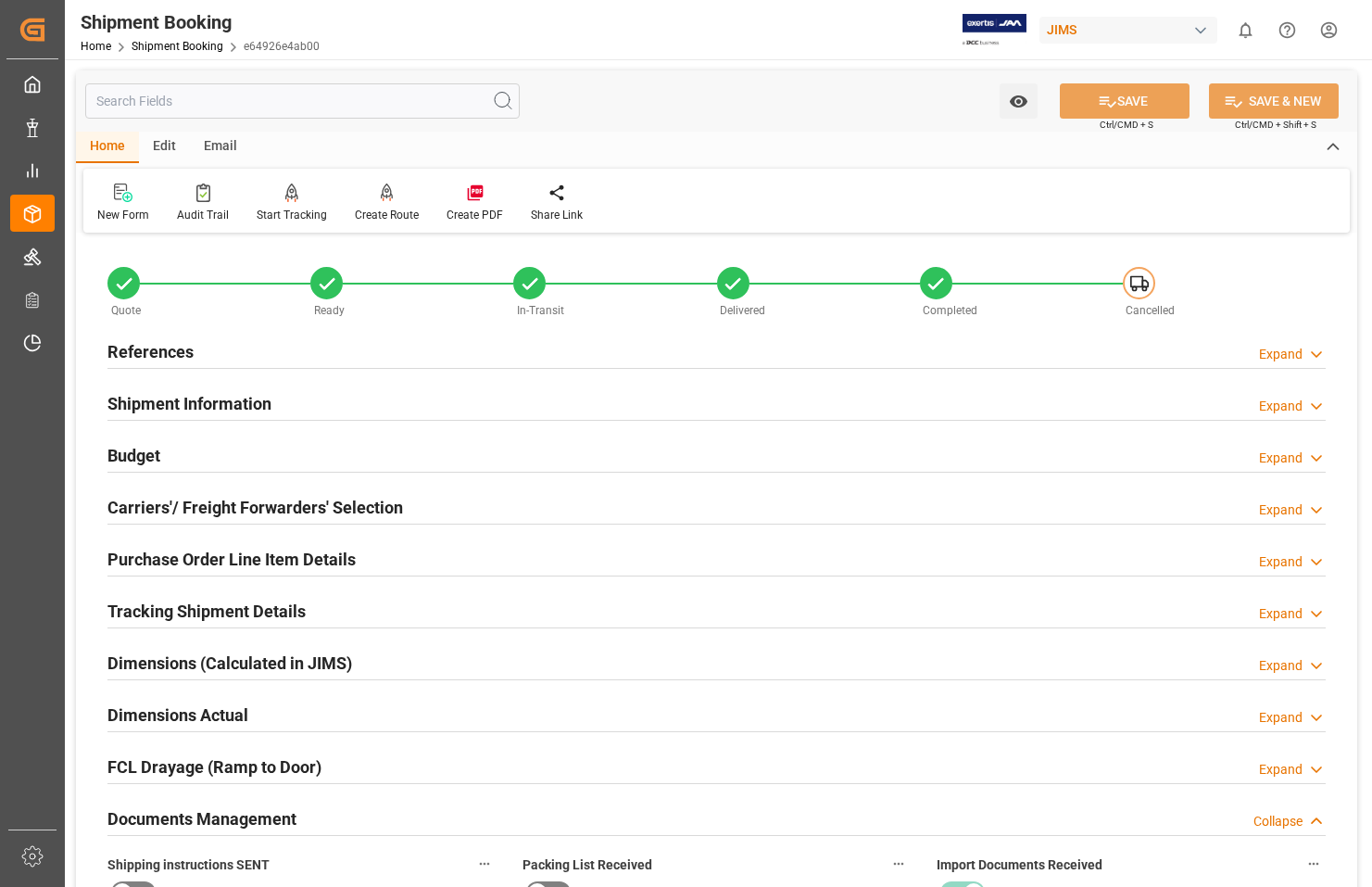
click at [844, 51] on div "Shipment Booking Home Shipment Booking e64926e4ab00 JIMS 0 Notifications Only s…" at bounding box center [713, 30] width 1321 height 59
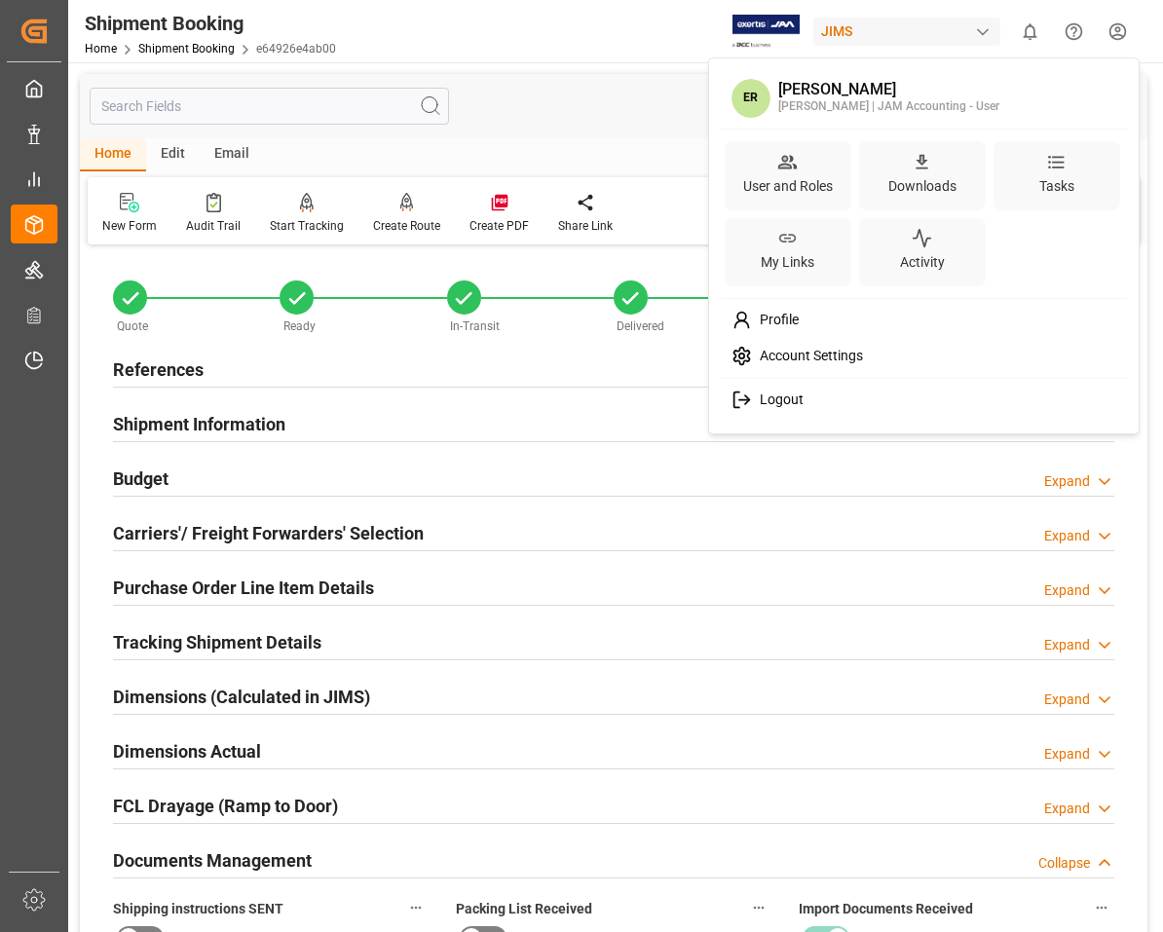
click at [1118, 30] on html "Created by potrace 1.15, written by [PERSON_NAME] [DATE]-[DATE] Created by potr…" at bounding box center [581, 466] width 1163 height 932
click at [766, 398] on span "Logout" at bounding box center [778, 401] width 52 height 18
